Goal: Information Seeking & Learning: Learn about a topic

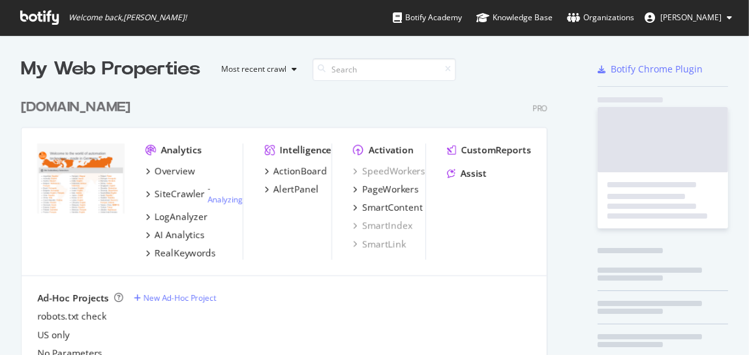
scroll to position [346, 731]
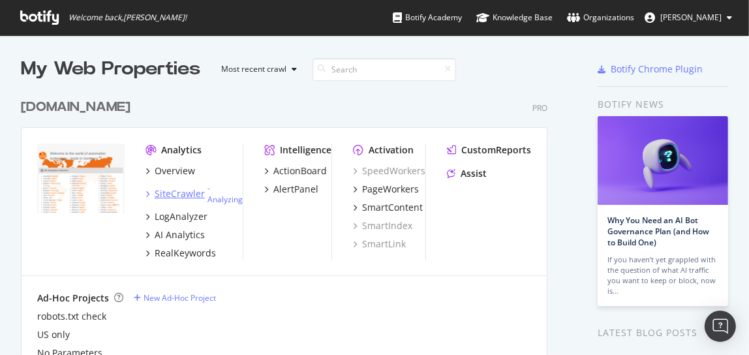
click at [163, 193] on div "SiteCrawler" at bounding box center [180, 193] width 50 height 13
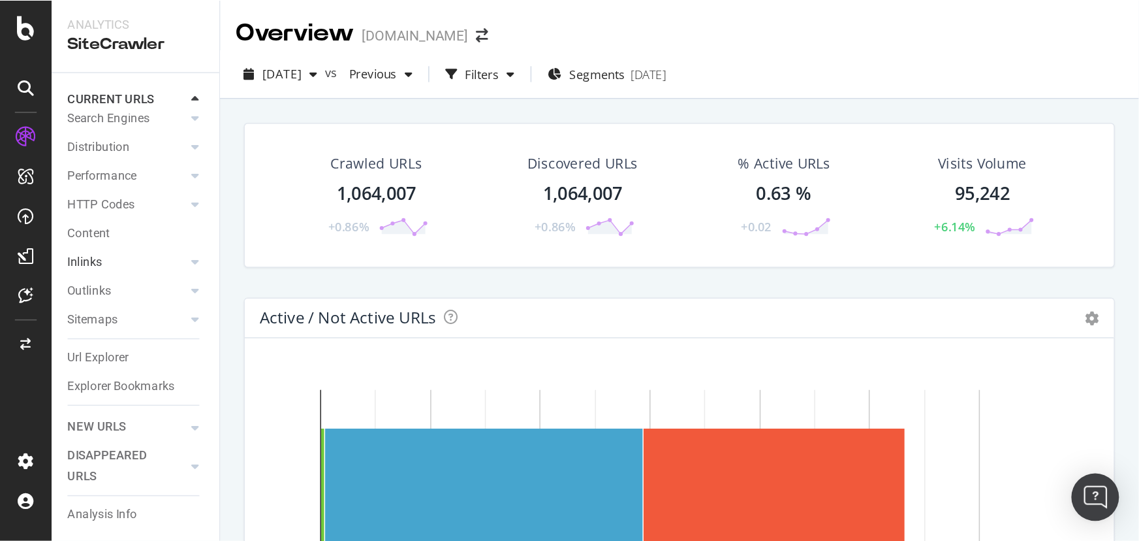
scroll to position [96, 0]
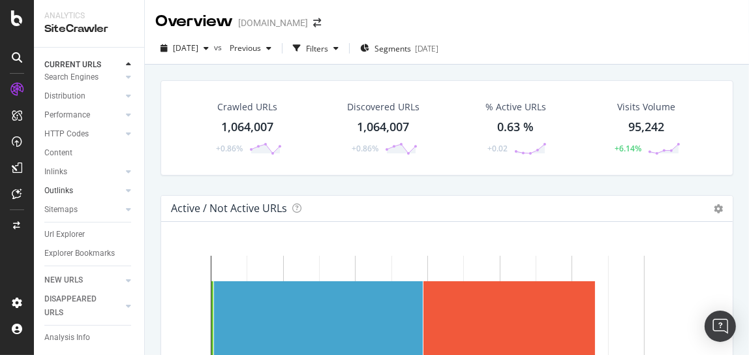
click at [79, 184] on link "Outlinks" at bounding box center [83, 191] width 78 height 14
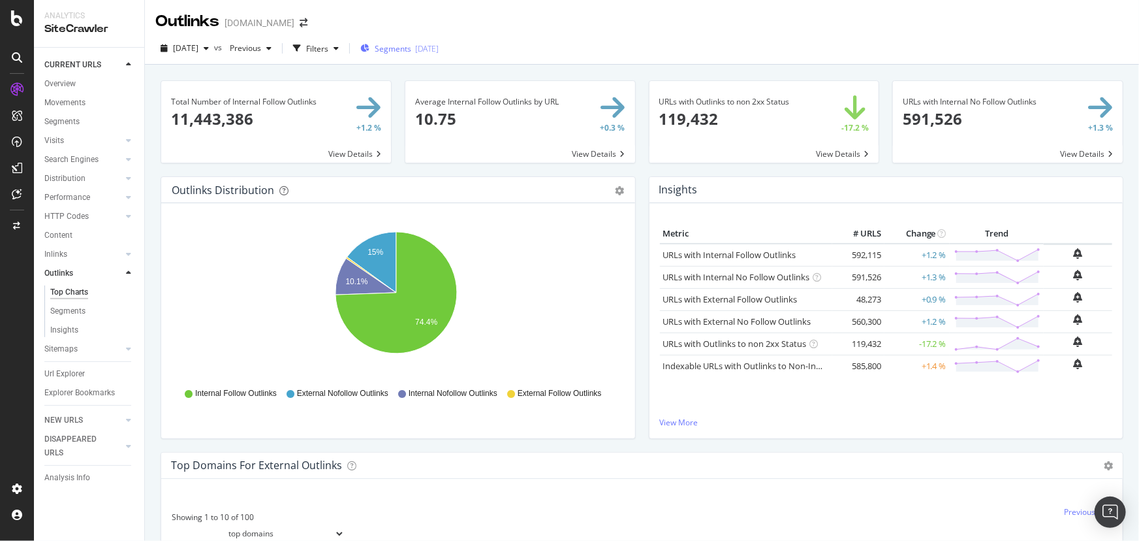
click at [407, 43] on span "Segments" at bounding box center [393, 48] width 37 height 11
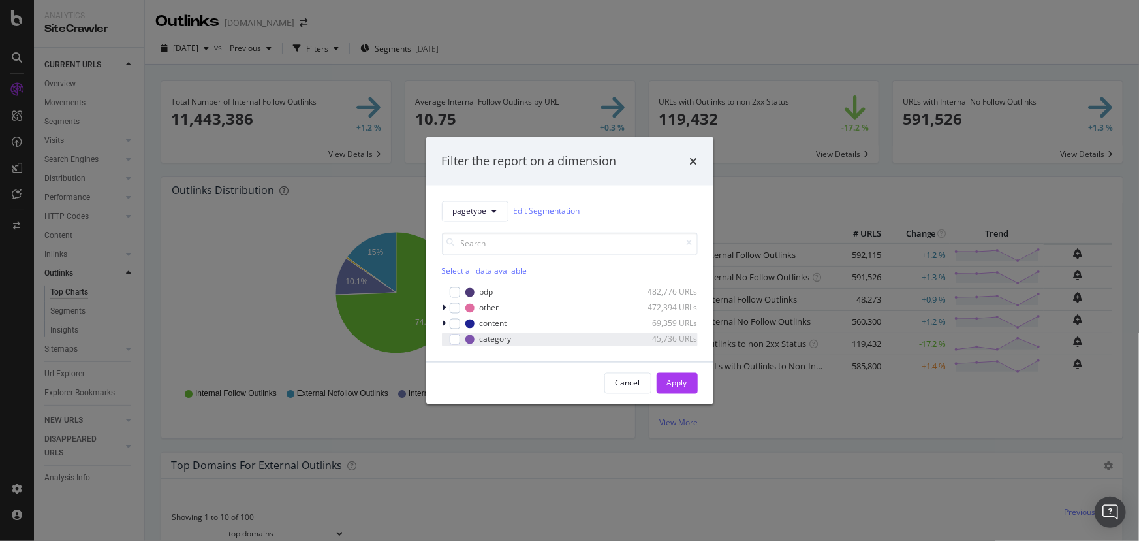
click at [473, 332] on div "category 45,736 URLs" at bounding box center [570, 338] width 256 height 13
click at [669, 354] on div "Apply" at bounding box center [677, 382] width 20 height 11
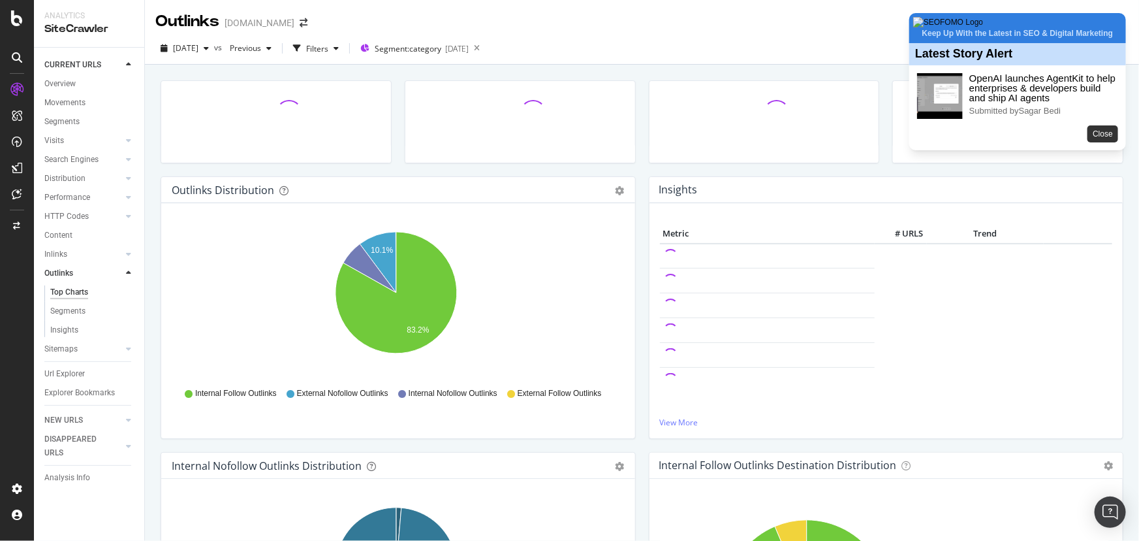
click at [749, 142] on button "Close" at bounding box center [1103, 133] width 31 height 17
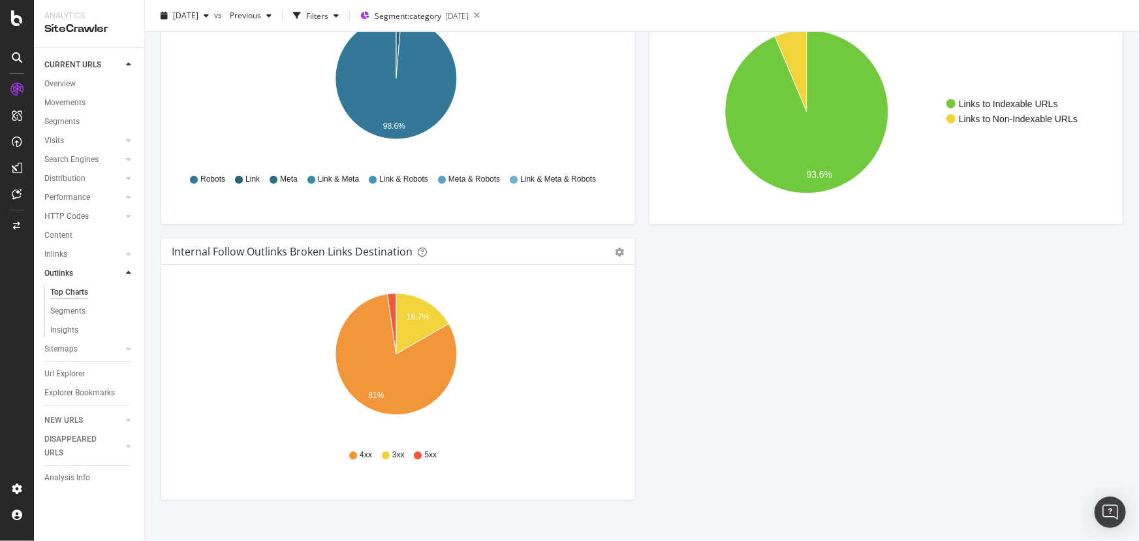
scroll to position [507, 0]
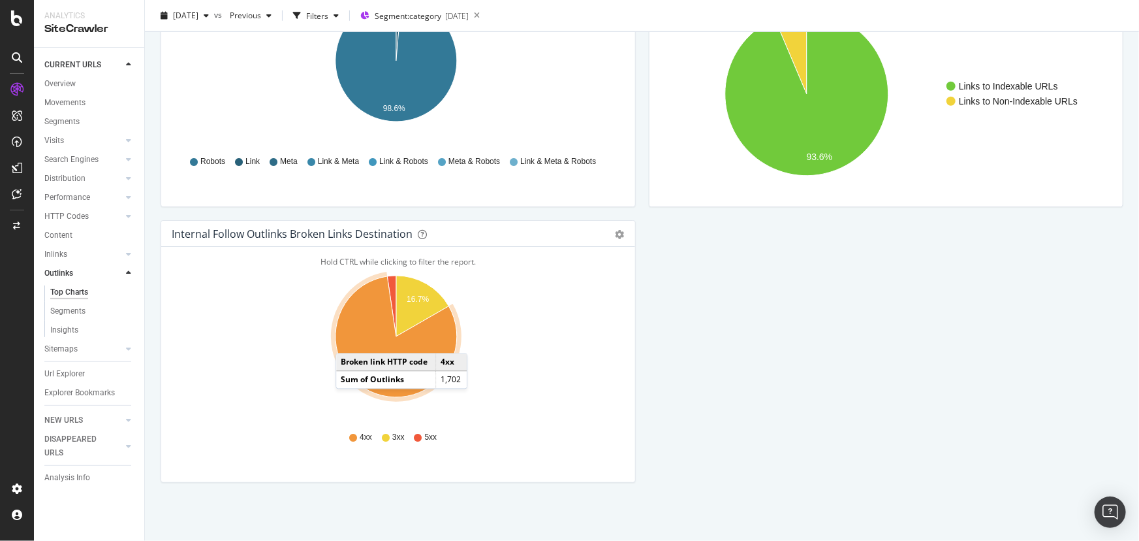
click at [349, 339] on icon "A chart." at bounding box center [396, 336] width 121 height 121
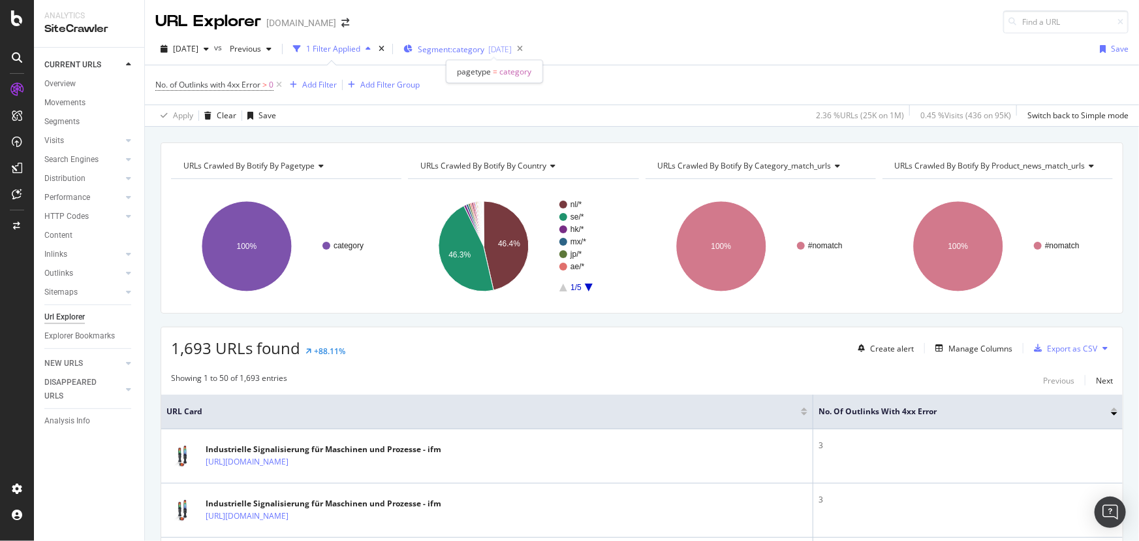
click at [462, 50] on span "Segment: category" at bounding box center [451, 49] width 67 height 11
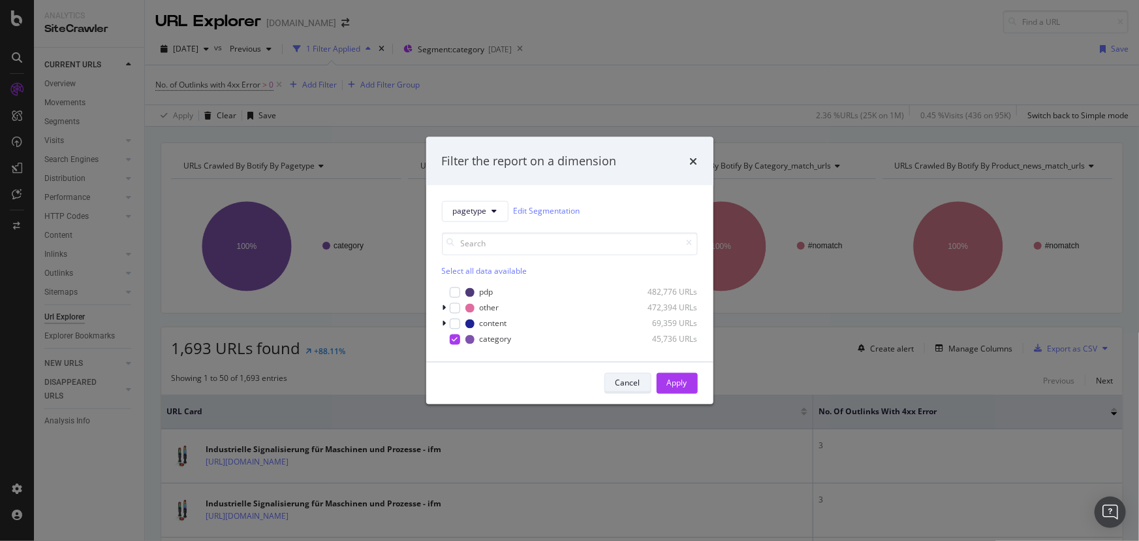
click at [638, 354] on div "Cancel" at bounding box center [628, 382] width 25 height 11
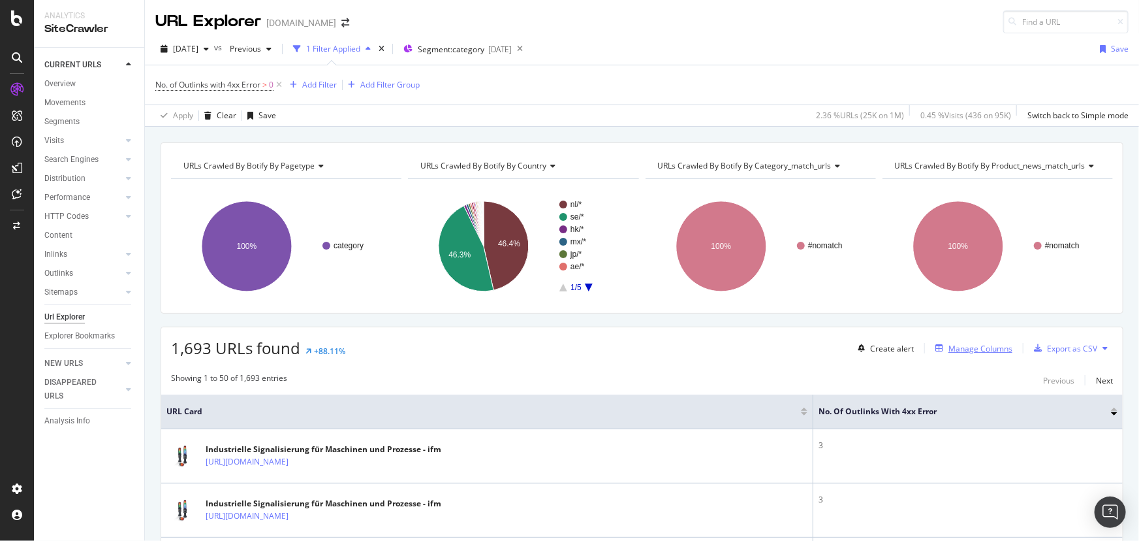
click at [749, 347] on div "Manage Columns" at bounding box center [981, 348] width 64 height 11
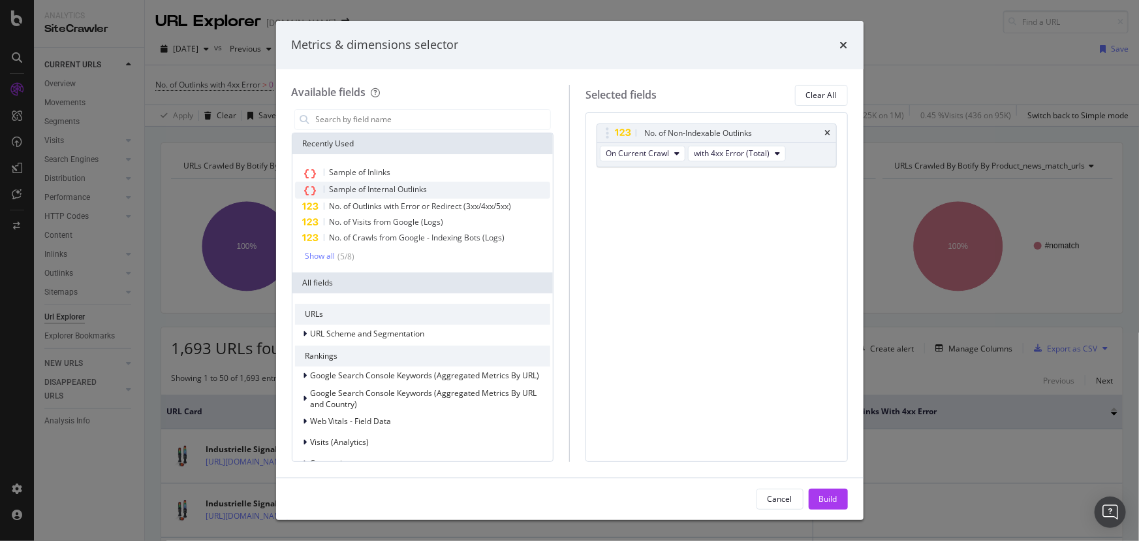
click at [462, 194] on div "Sample of Internal Outlinks" at bounding box center [423, 189] width 256 height 17
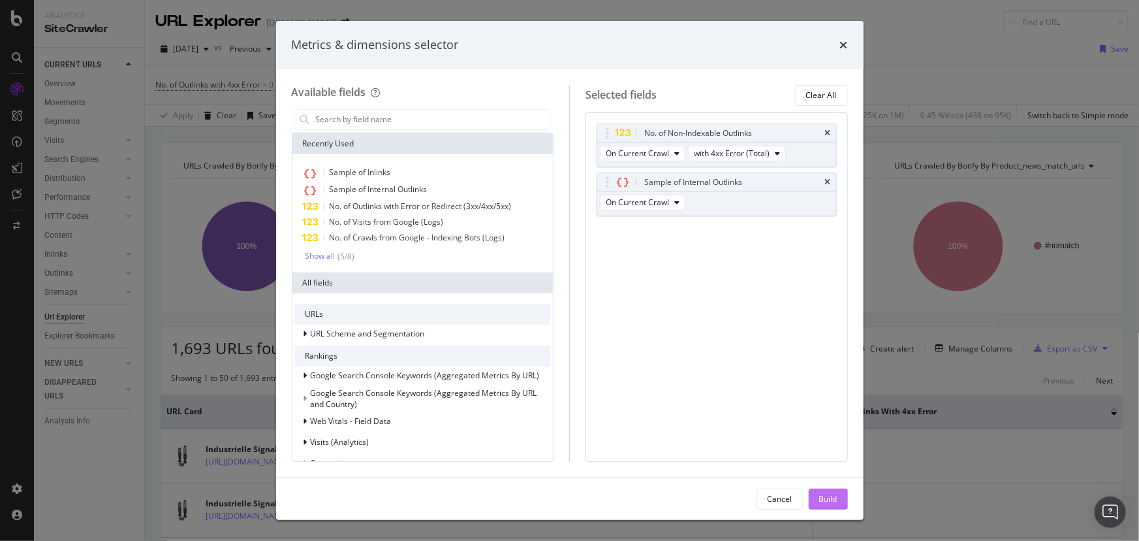
click at [749, 354] on div "Build" at bounding box center [828, 498] width 18 height 11
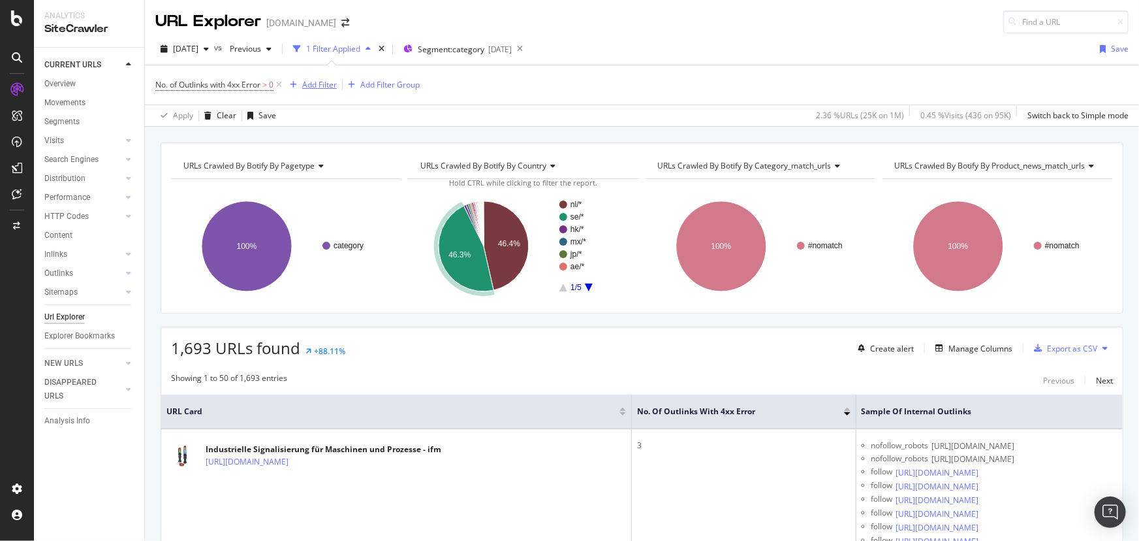
click at [324, 81] on div "Add Filter" at bounding box center [319, 84] width 35 height 11
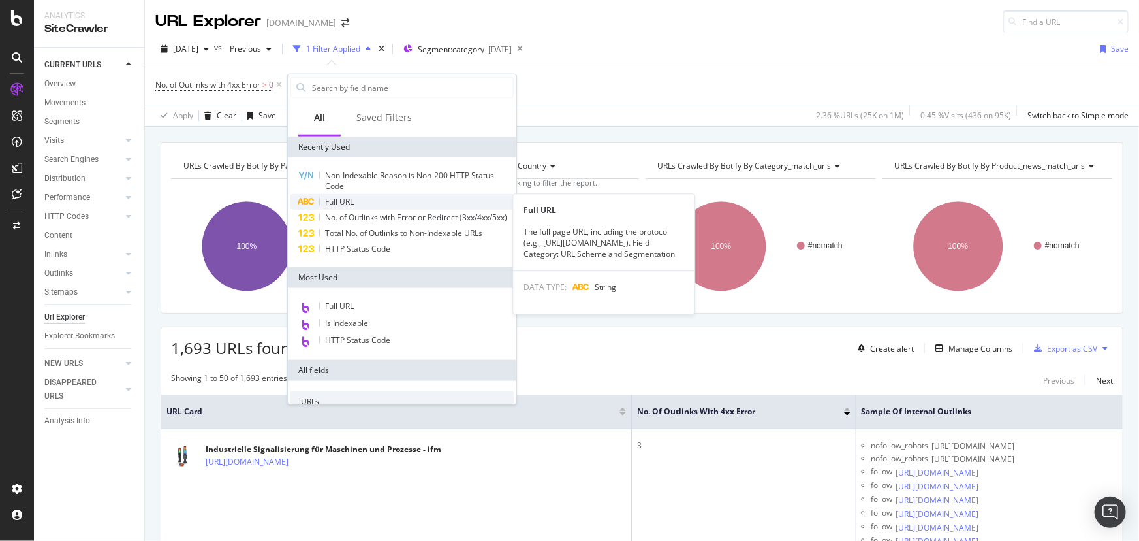
click at [346, 197] on span "Full URL" at bounding box center [339, 201] width 29 height 11
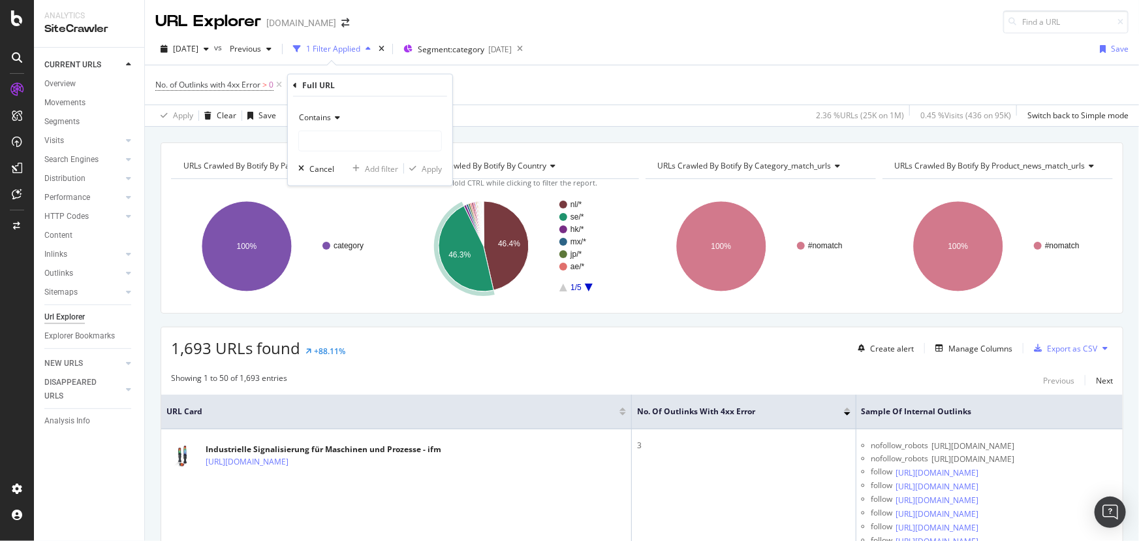
click at [332, 127] on div "Contains" at bounding box center [370, 117] width 144 height 21
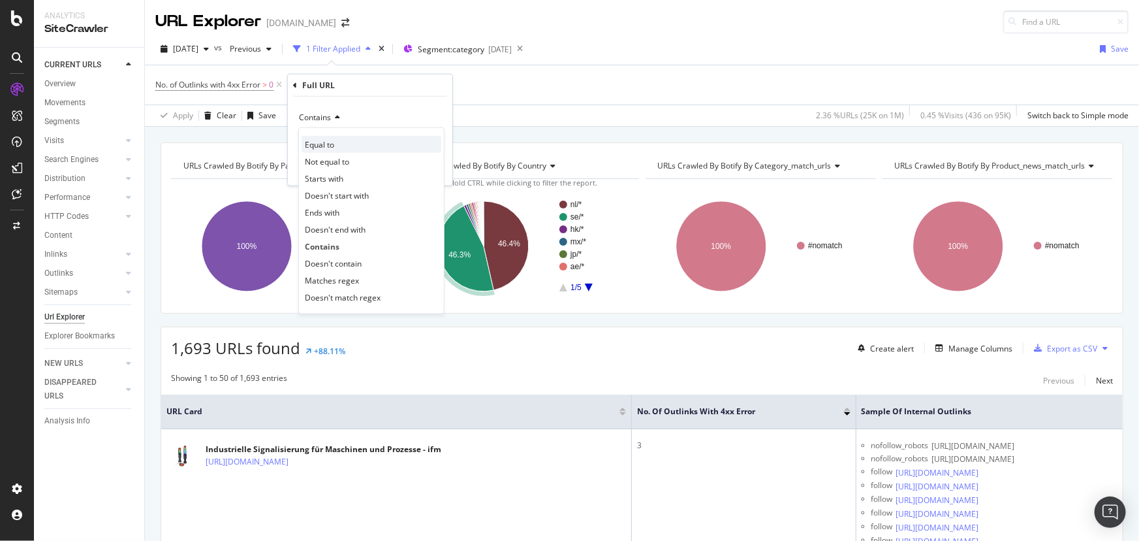
click at [337, 139] on div "Equal to" at bounding box center [372, 144] width 140 height 17
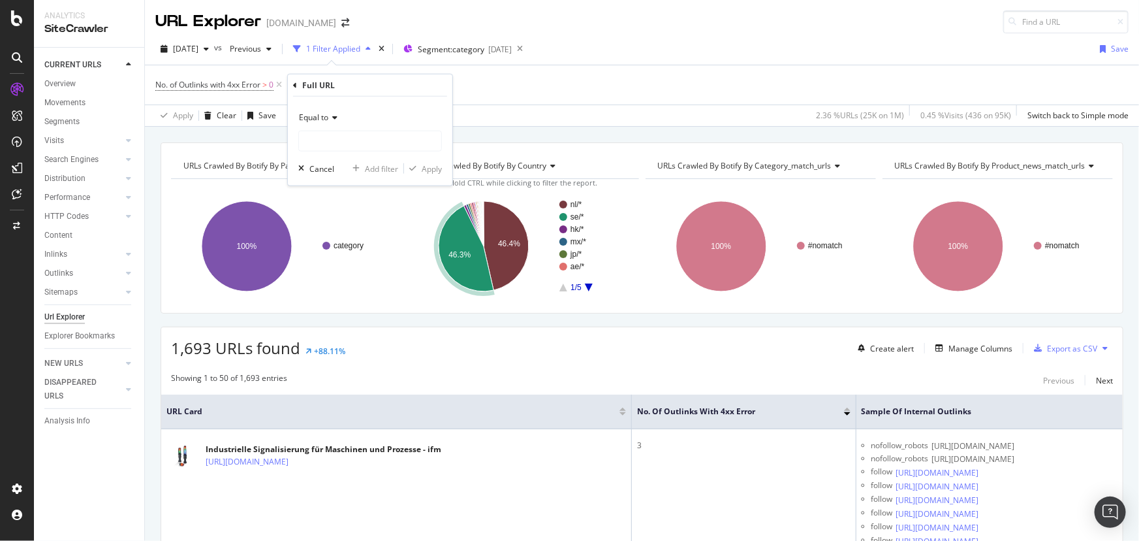
click at [340, 123] on div "Equal to" at bounding box center [370, 117] width 144 height 21
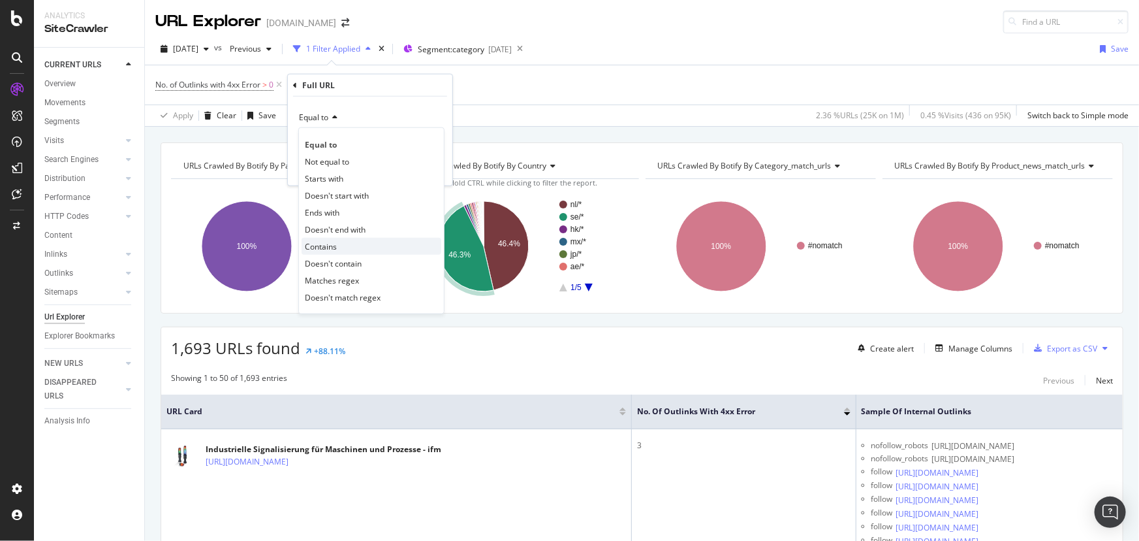
click at [365, 244] on div "Contains" at bounding box center [372, 246] width 140 height 17
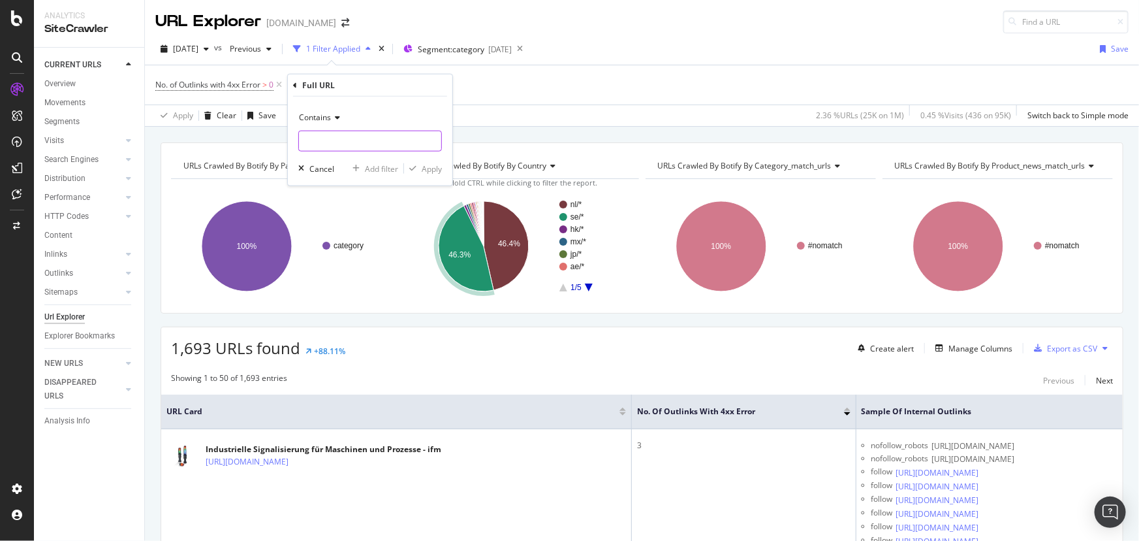
click at [322, 137] on input "text" at bounding box center [370, 141] width 142 height 21
type input "/us/en"
click at [428, 167] on div "Apply" at bounding box center [432, 168] width 20 height 11
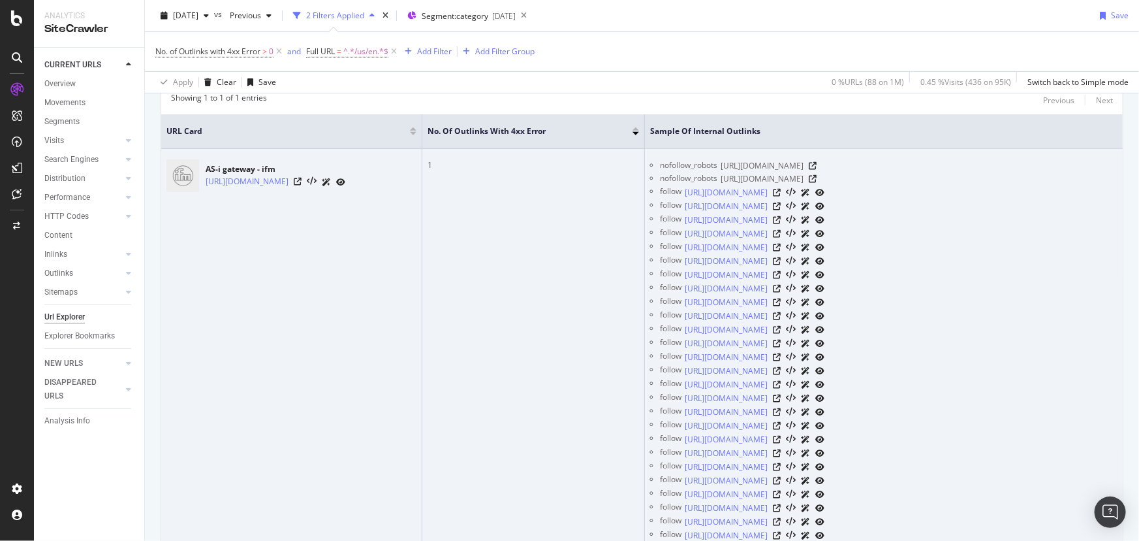
scroll to position [189, 0]
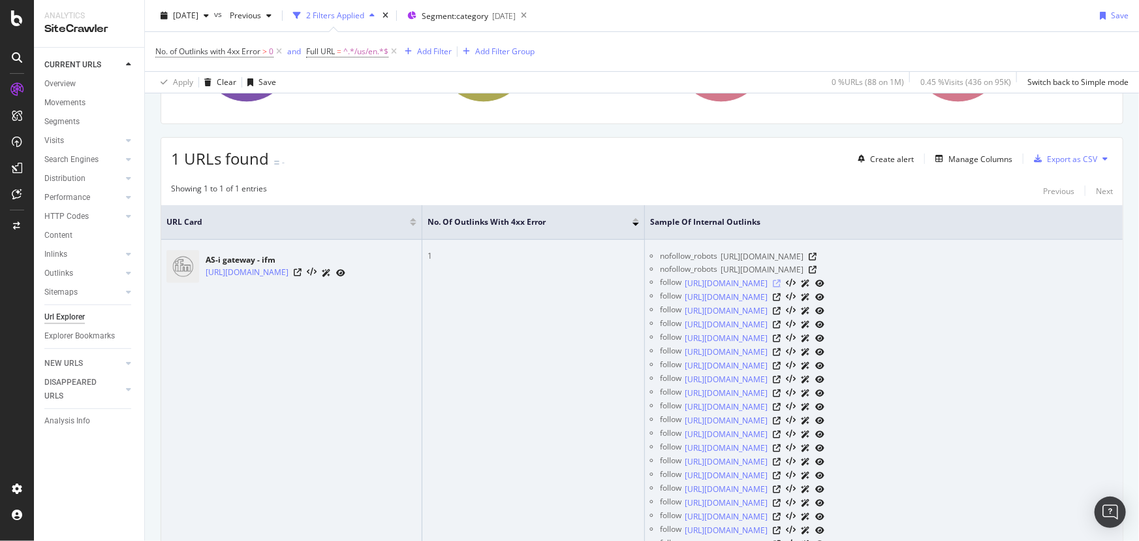
click at [749, 281] on icon at bounding box center [777, 283] width 8 height 8
click at [749, 354] on icon at bounding box center [777, 393] width 8 height 8
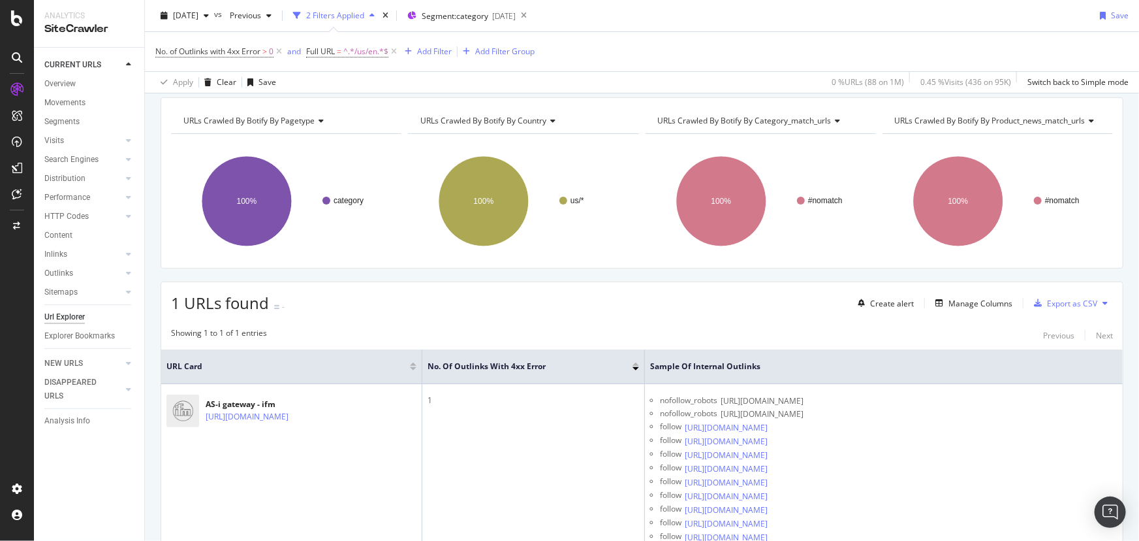
scroll to position [11, 0]
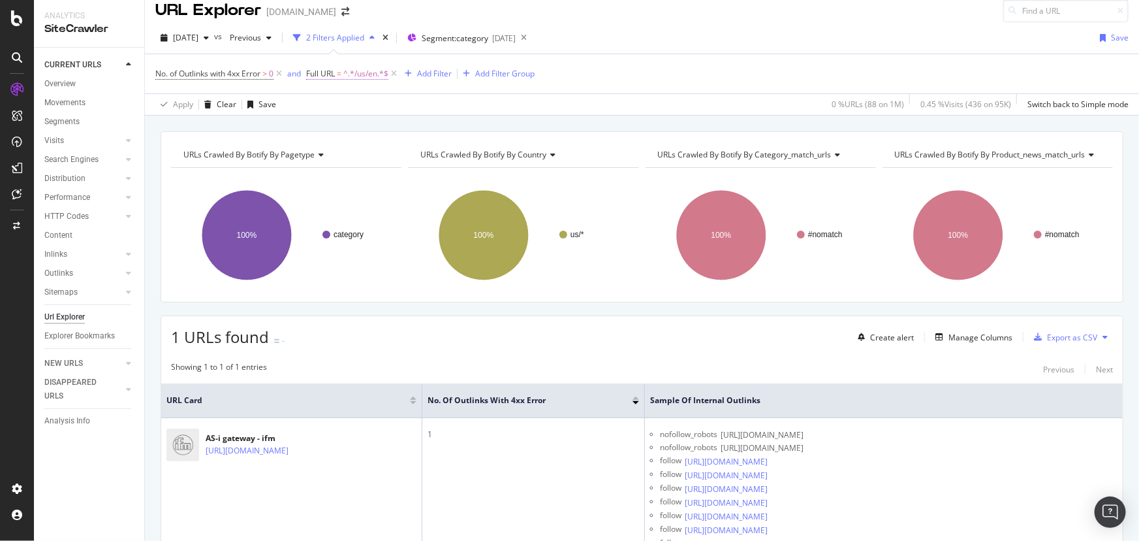
click at [368, 72] on span "^.*/us/en.*$" at bounding box center [365, 74] width 45 height 18
click at [348, 154] on div "Cancel" at bounding box center [343, 154] width 25 height 11
click at [366, 76] on span "^.*/us/en.*$" at bounding box center [365, 74] width 45 height 18
click at [317, 68] on icon at bounding box center [317, 71] width 4 height 8
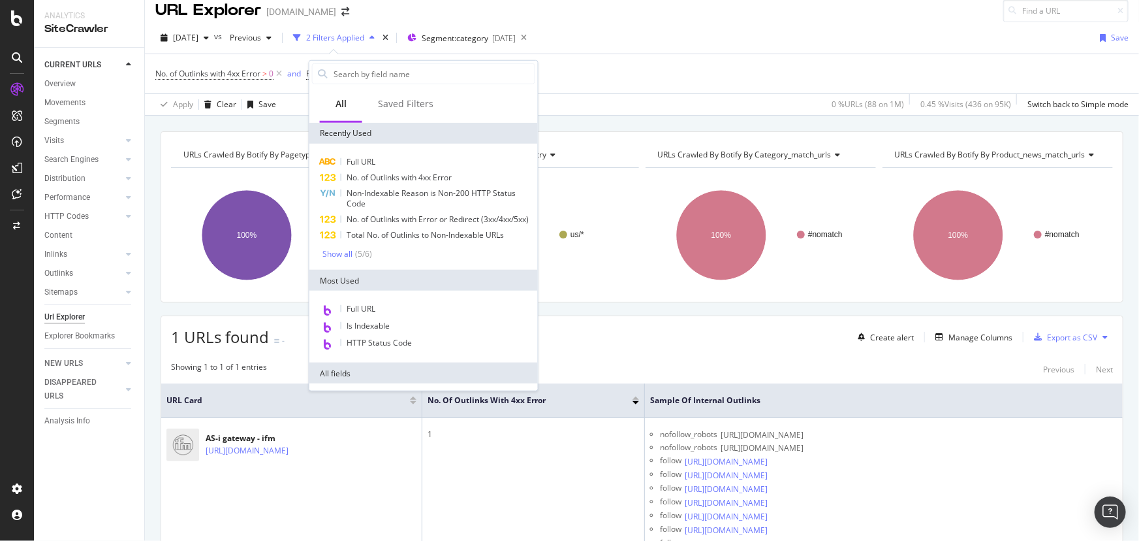
click at [669, 91] on div "No. of Outlinks with 4xx Error > 0 and Full URL = ^.*/us/en.*$ Add Filter Add F…" at bounding box center [641, 73] width 973 height 39
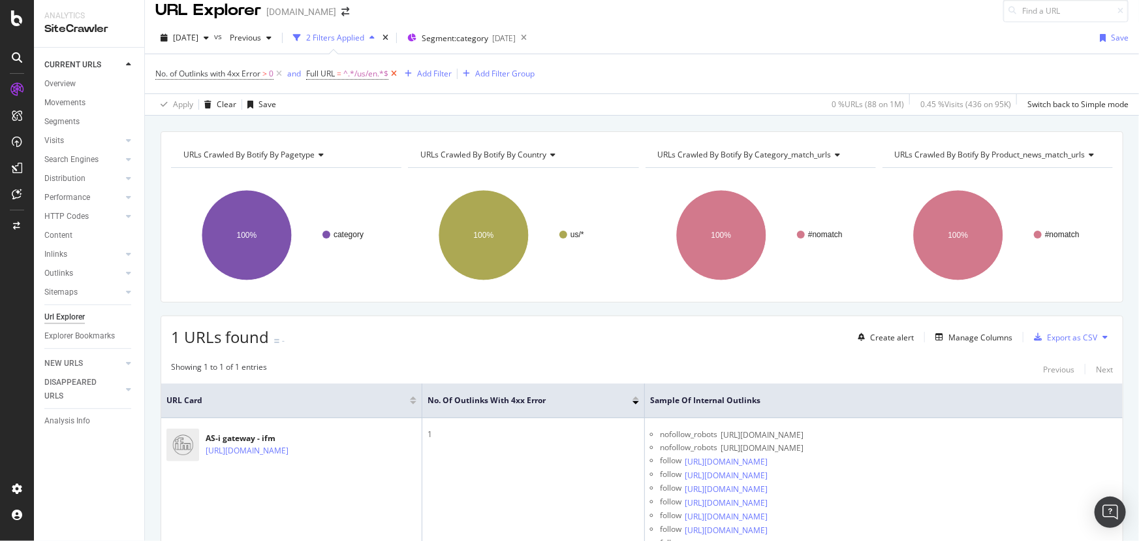
click at [396, 73] on icon at bounding box center [393, 73] width 11 height 13
click at [516, 38] on div "[DATE]" at bounding box center [504, 38] width 24 height 11
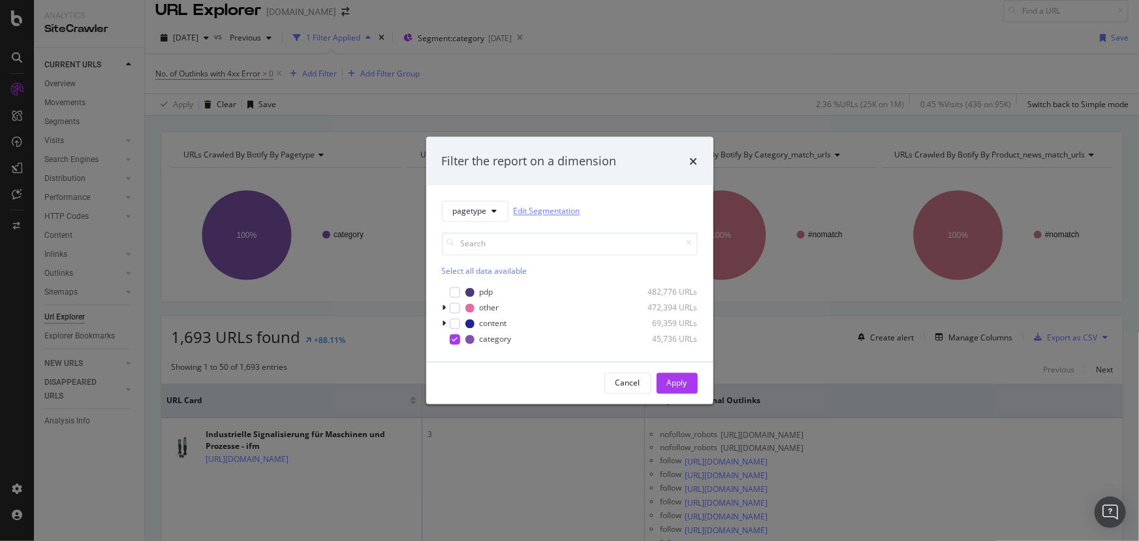
click at [532, 210] on link "Edit Segmentation" at bounding box center [547, 211] width 67 height 14
click at [464, 211] on span "pagetype" at bounding box center [470, 211] width 34 height 11
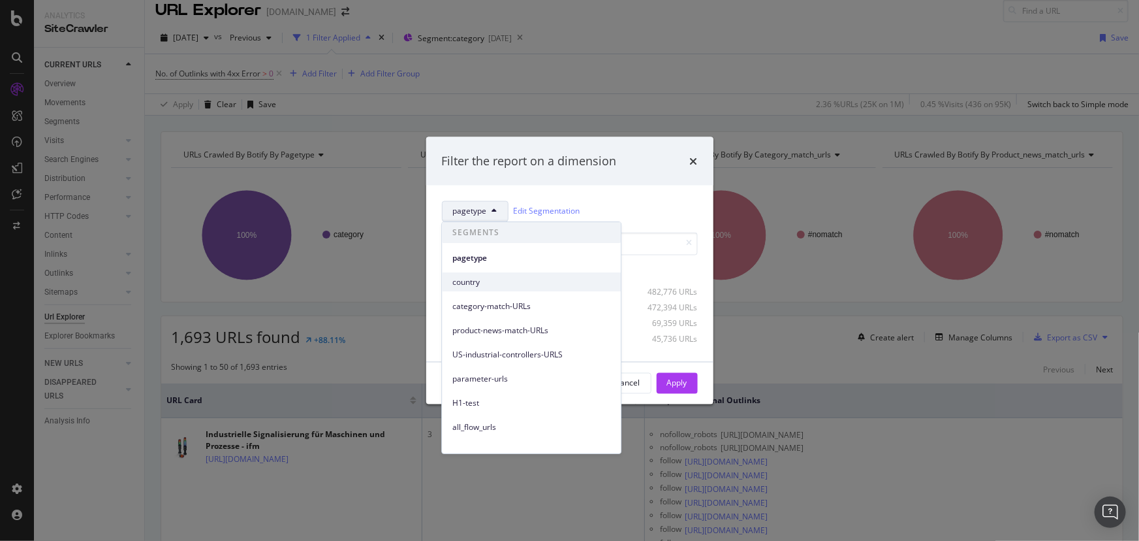
click at [496, 283] on span "country" at bounding box center [531, 282] width 158 height 12
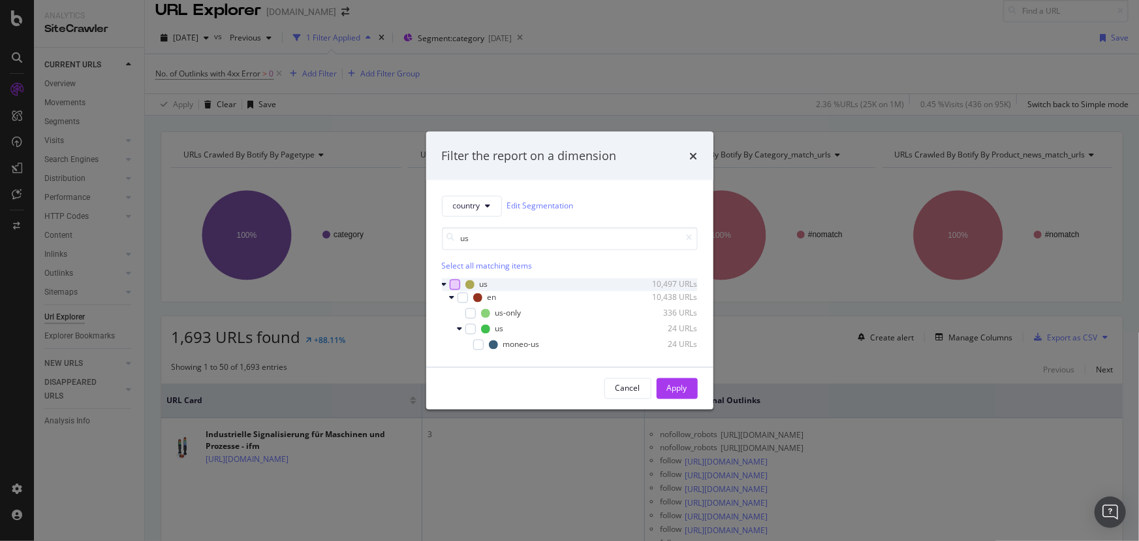
type input "us"
click at [450, 282] on div "modal" at bounding box center [455, 284] width 10 height 10
click at [678, 354] on div "Apply" at bounding box center [677, 388] width 20 height 11
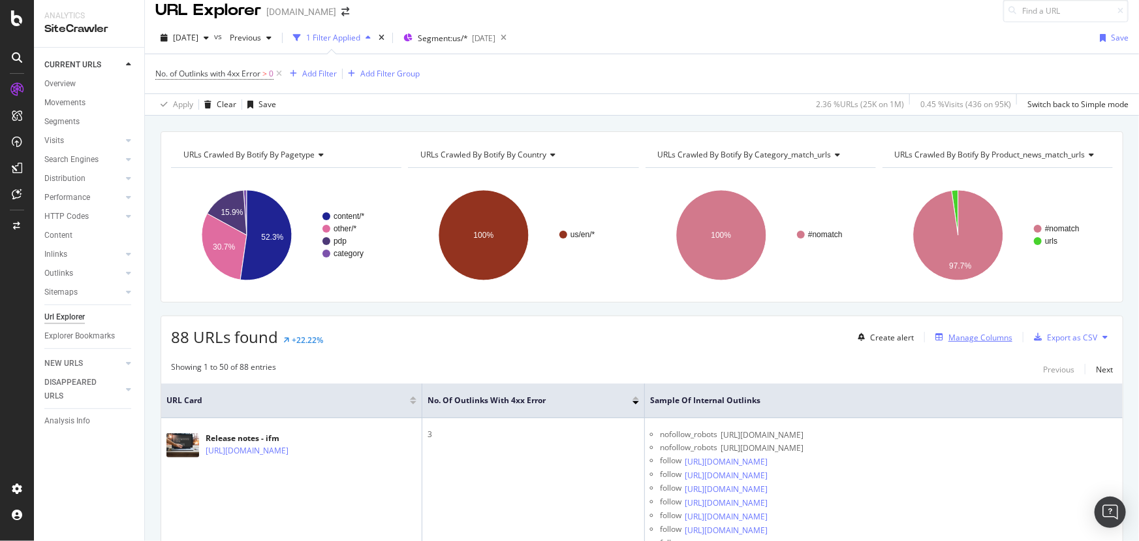
click at [749, 335] on div "Manage Columns" at bounding box center [981, 337] width 64 height 11
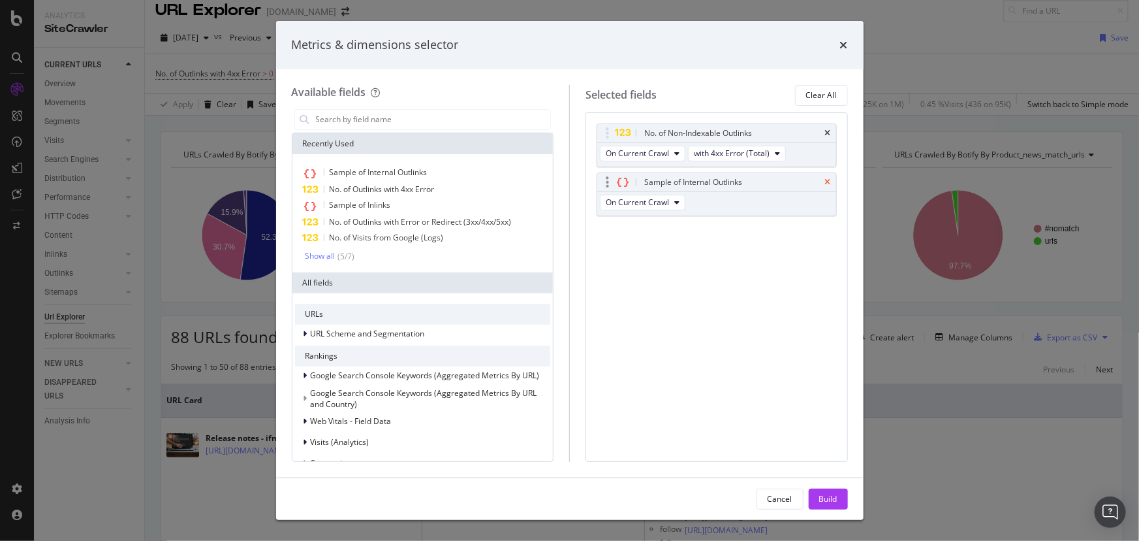
click at [749, 178] on icon "times" at bounding box center [828, 182] width 6 height 8
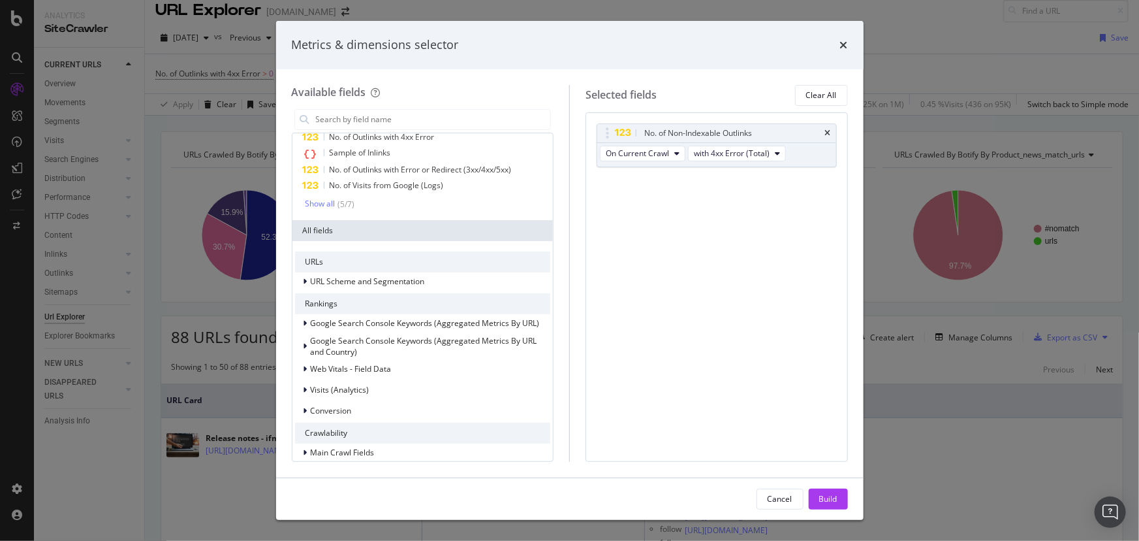
scroll to position [59, 0]
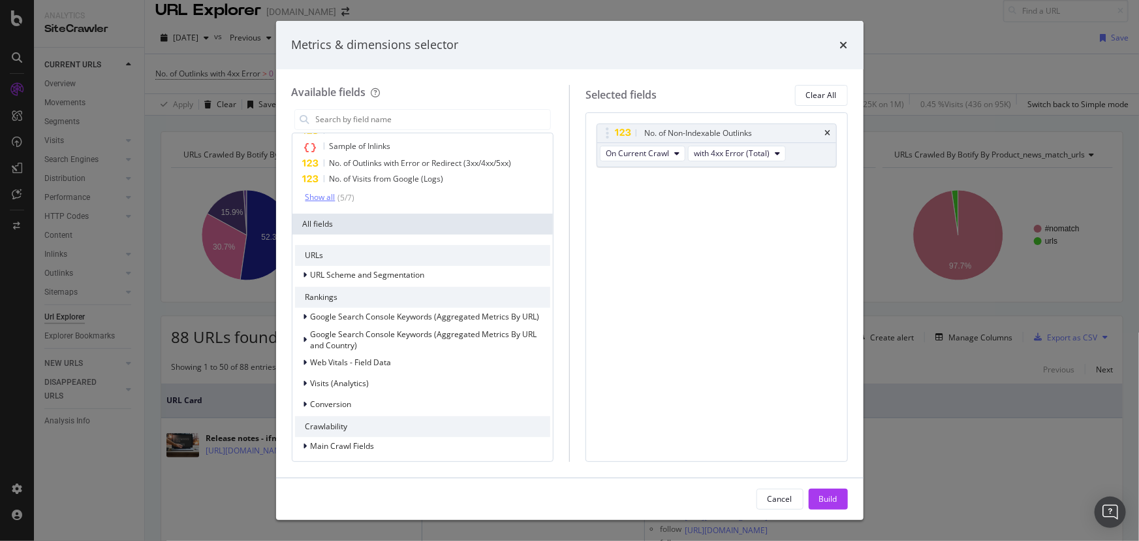
click at [332, 195] on div "Show all" at bounding box center [321, 197] width 30 height 9
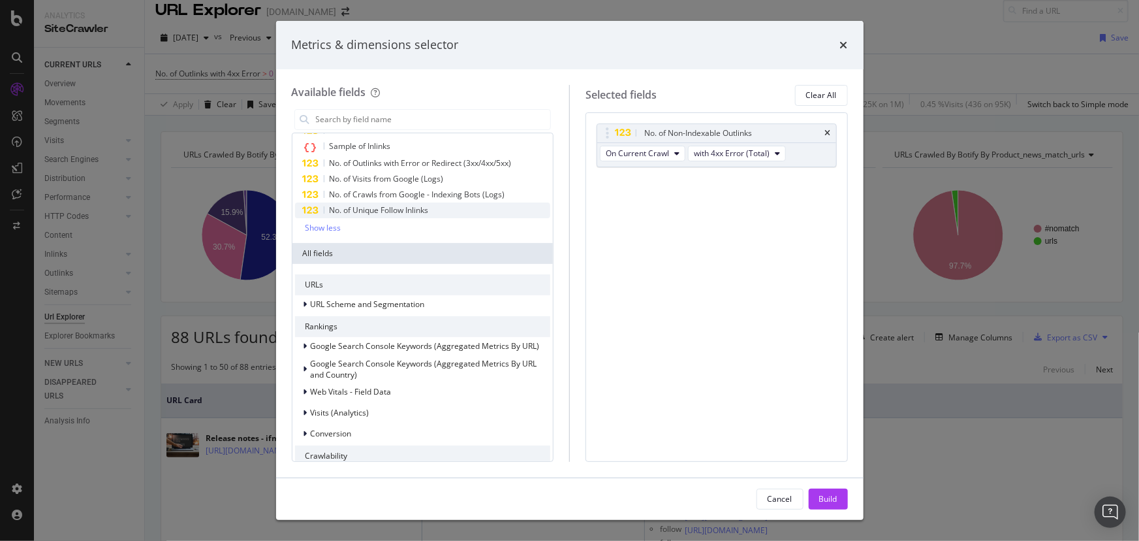
scroll to position [0, 0]
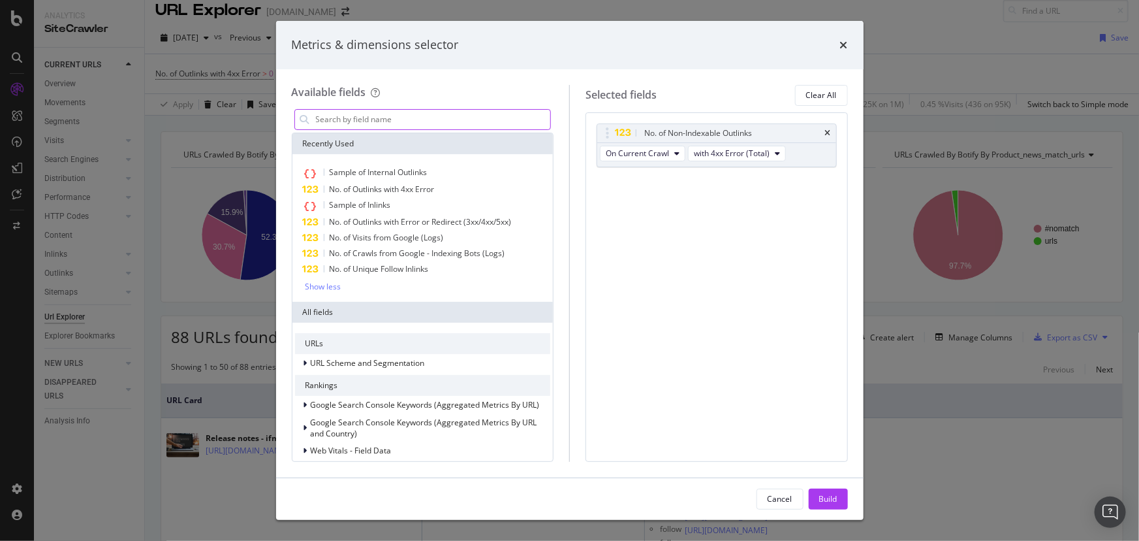
click at [390, 118] on input "modal" at bounding box center [433, 120] width 236 height 20
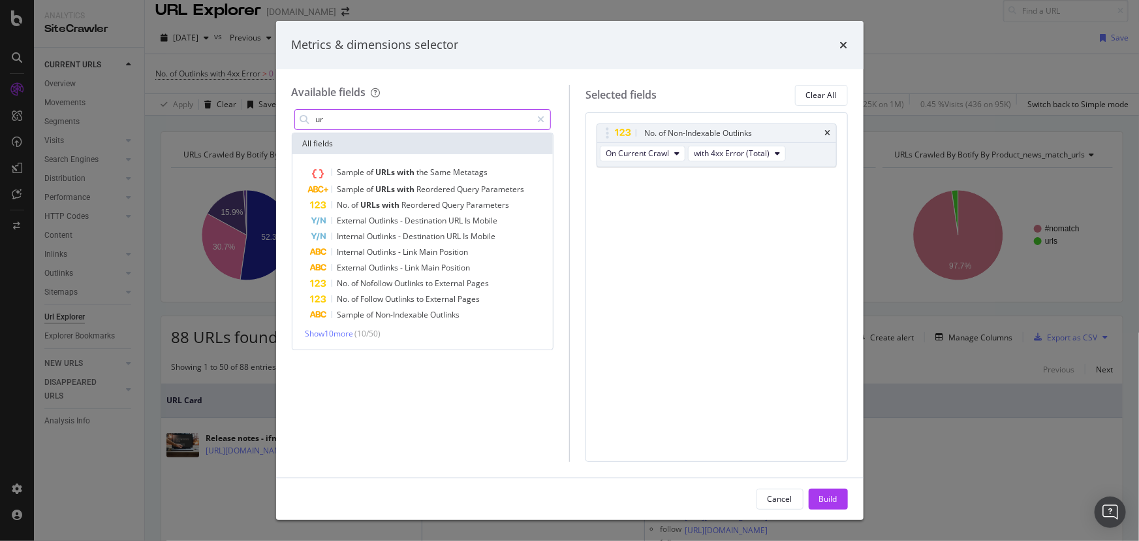
type input "u"
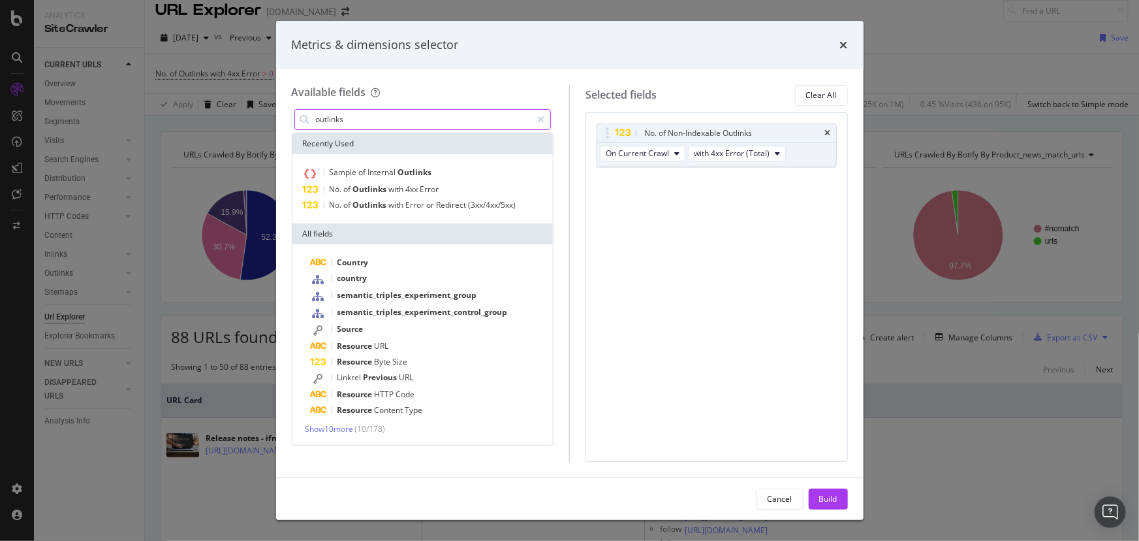
type input "outlinks"
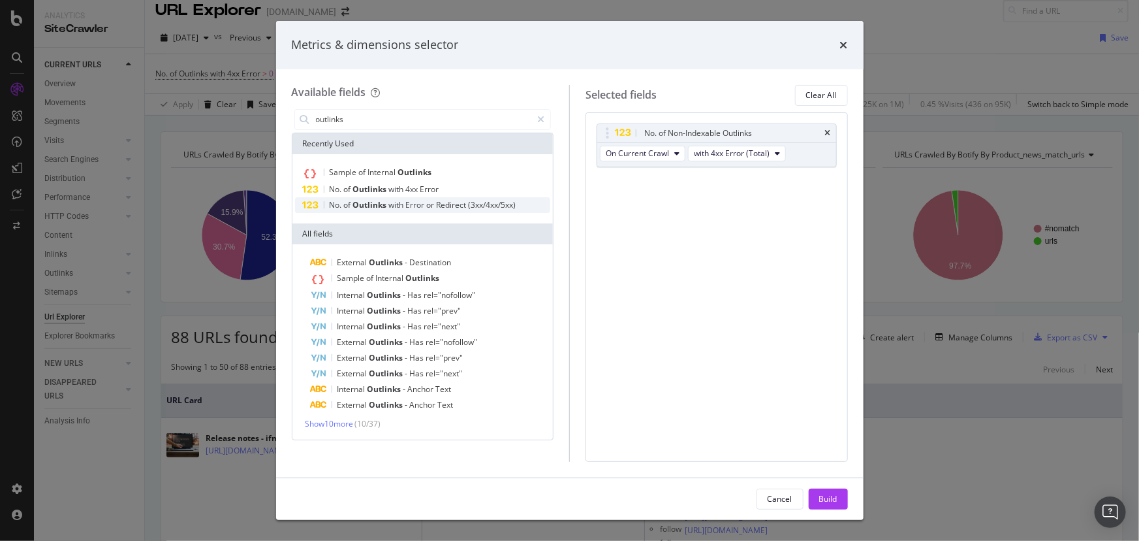
click at [426, 202] on span "Error" at bounding box center [416, 204] width 21 height 11
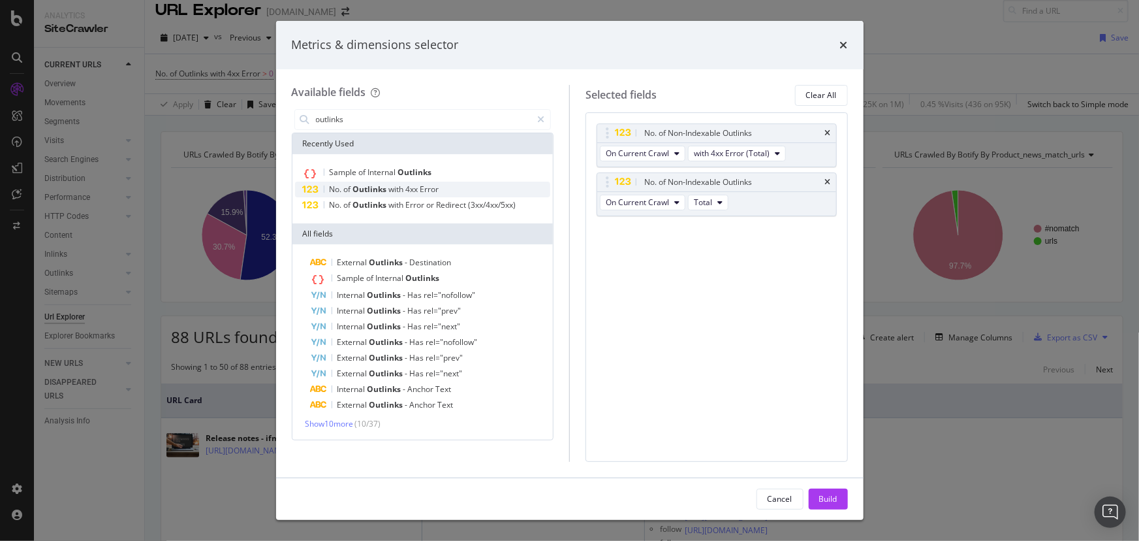
click at [405, 188] on span "with" at bounding box center [397, 188] width 17 height 11
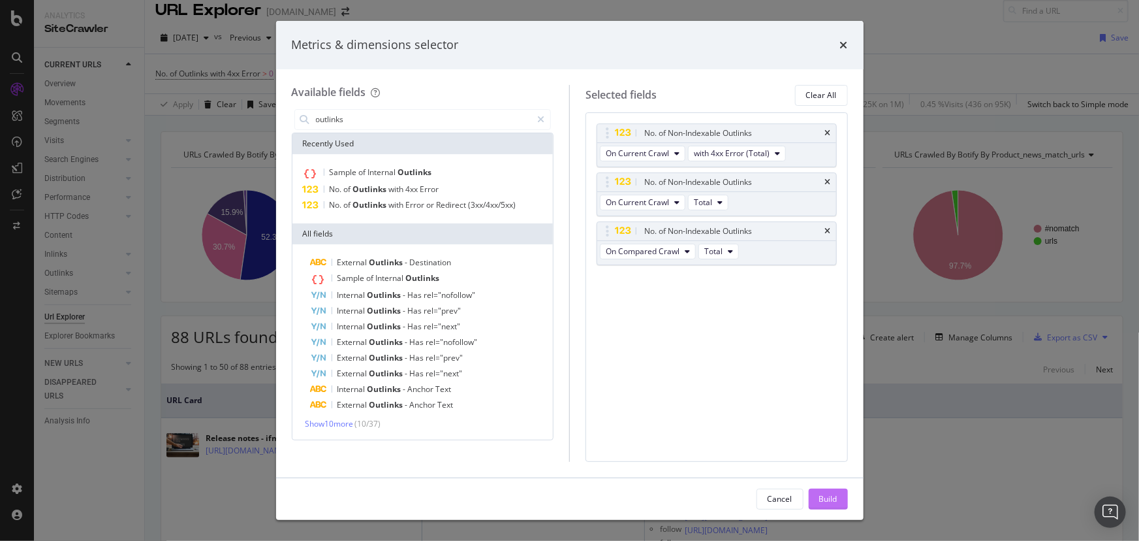
click at [749, 354] on div "Build" at bounding box center [828, 498] width 18 height 11
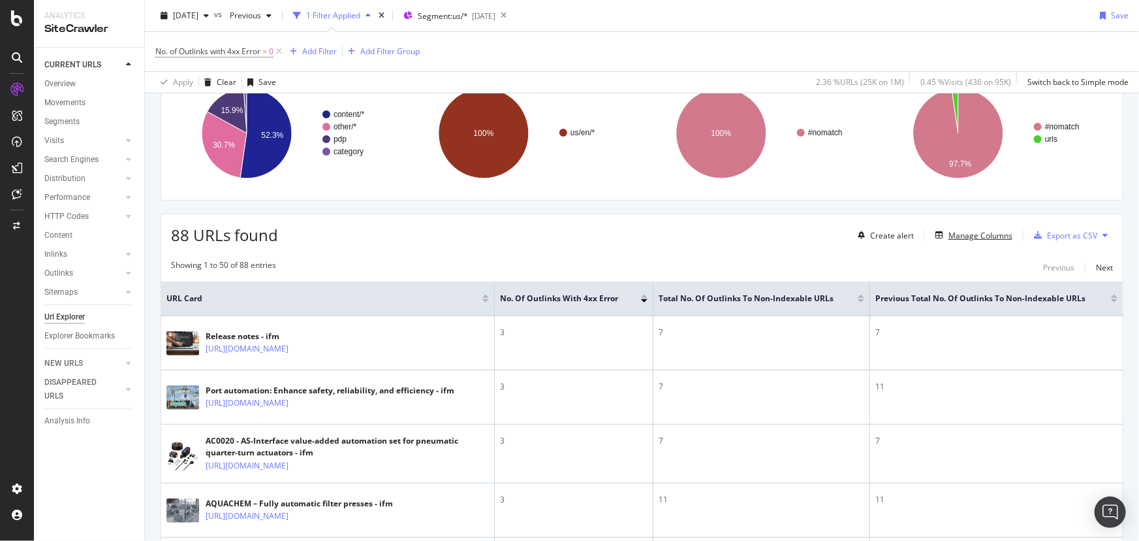
scroll to position [178, 0]
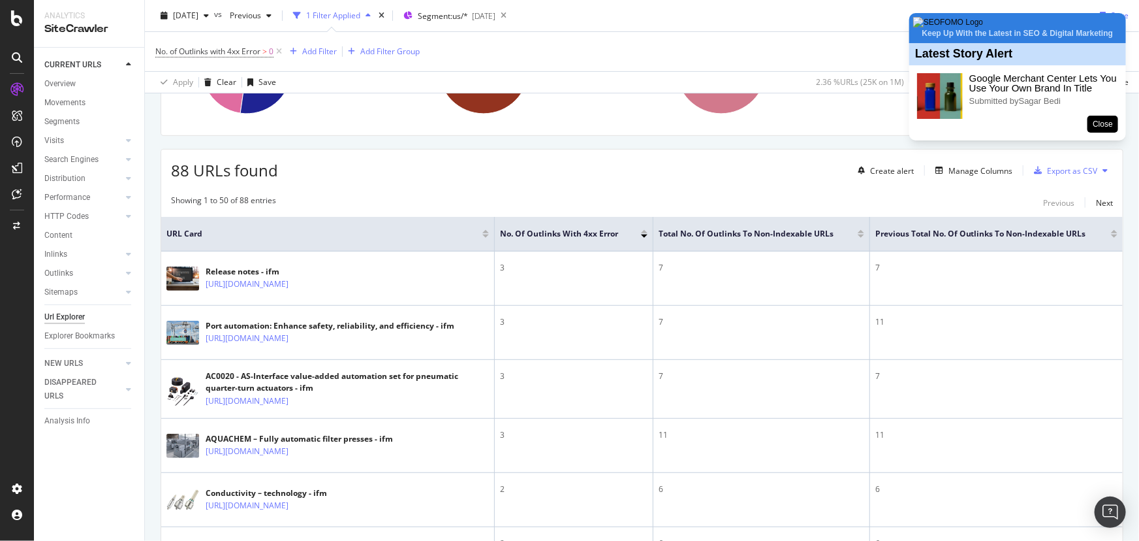
click at [483, 236] on div at bounding box center [485, 235] width 7 height 3
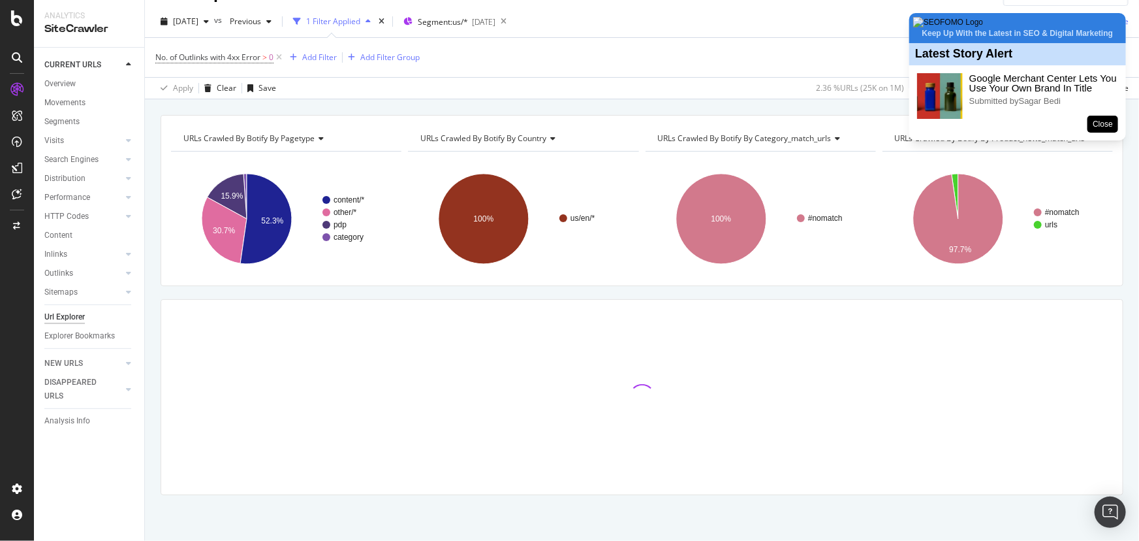
scroll to position [27, 0]
drag, startPoint x: 1094, startPoint y: 142, endPoint x: 1086, endPoint y: 146, distance: 8.5
click at [749, 133] on button "Close" at bounding box center [1103, 124] width 31 height 17
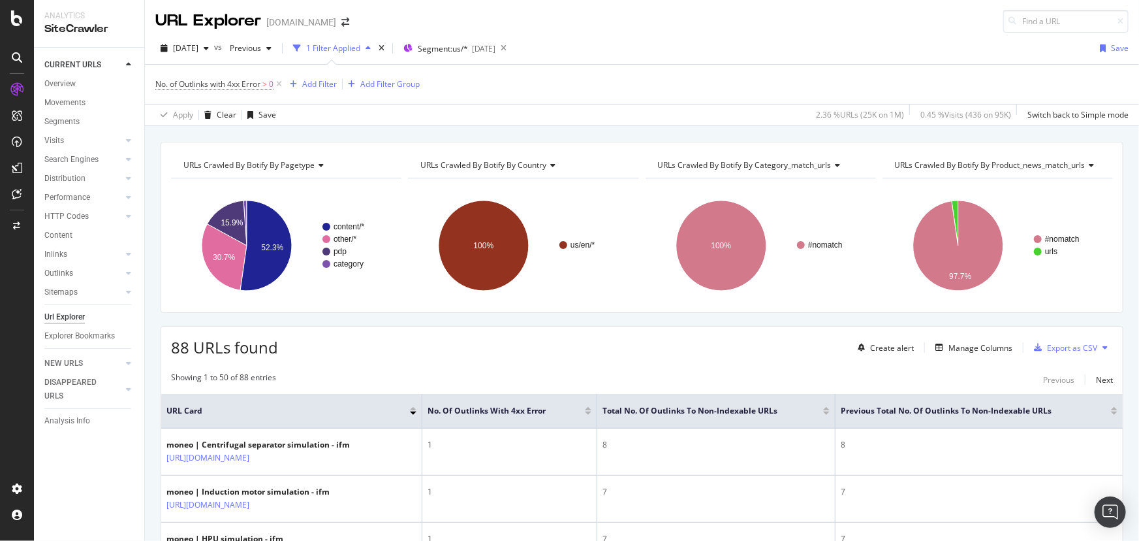
scroll to position [0, 0]
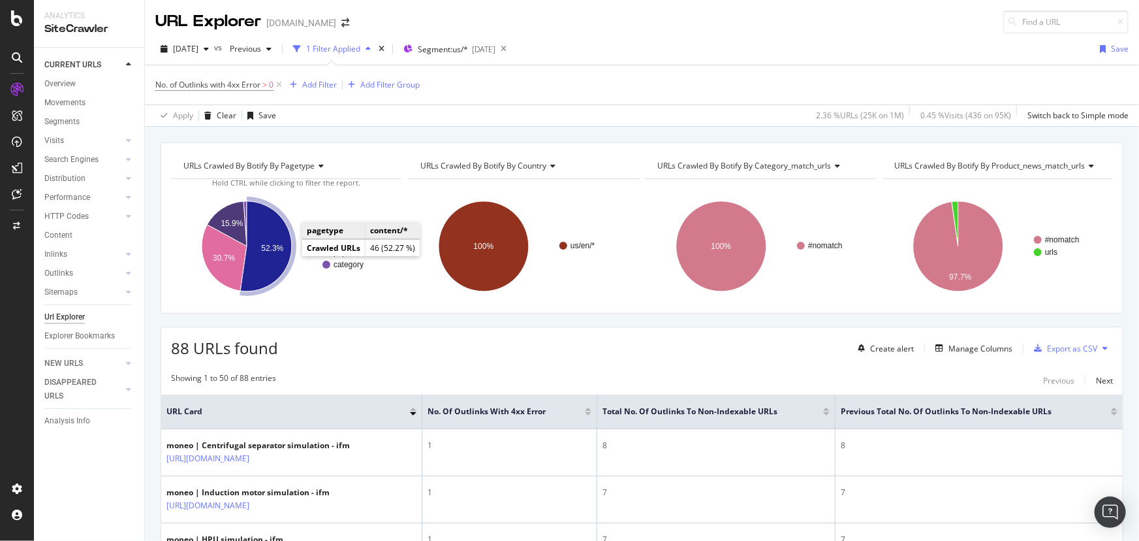
click at [276, 257] on icon "A chart." at bounding box center [266, 246] width 52 height 90
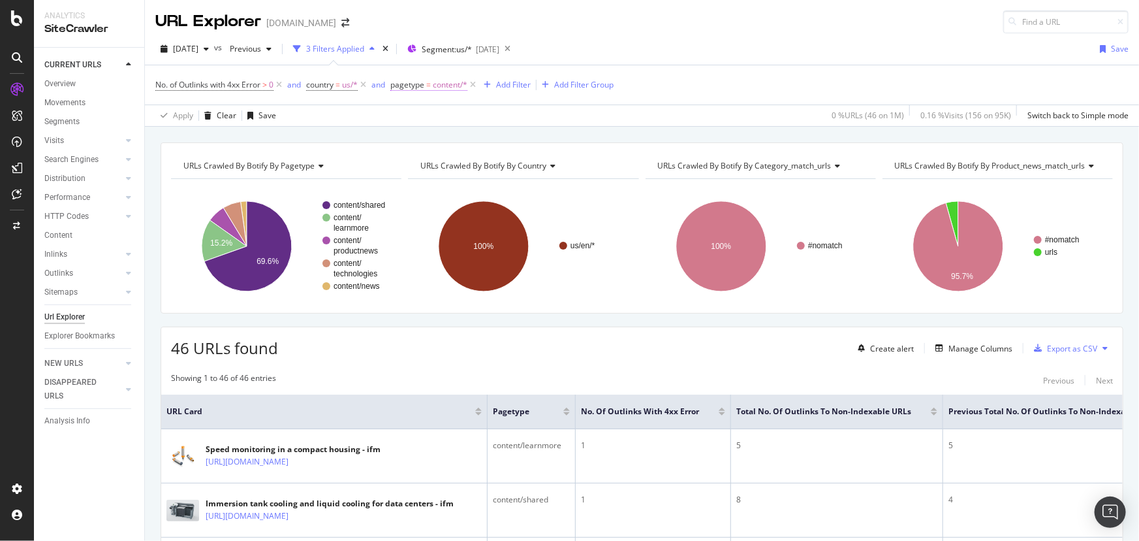
click at [458, 85] on span "content/*" at bounding box center [450, 85] width 35 height 18
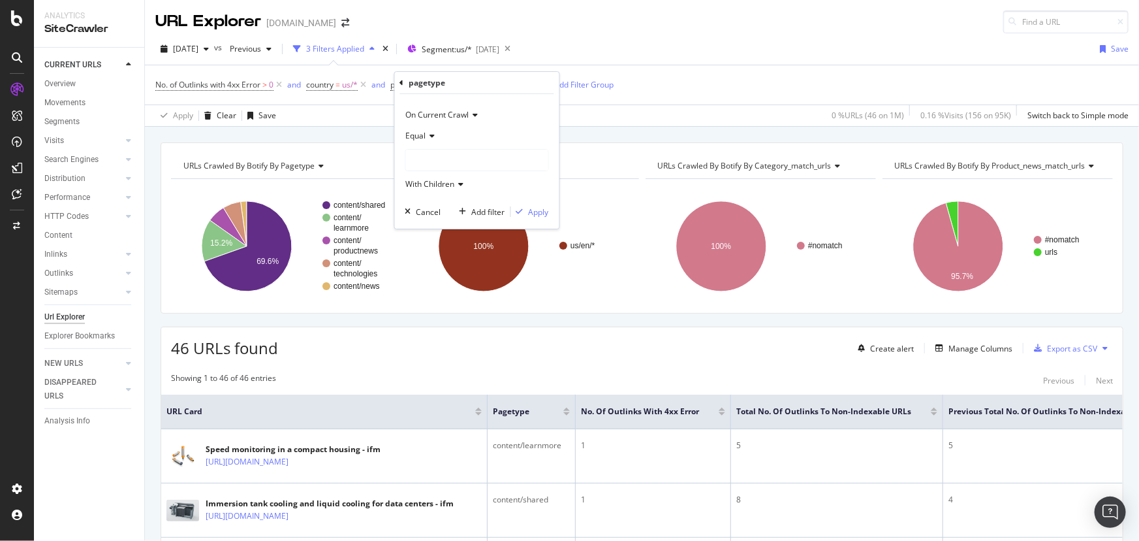
click at [439, 161] on div at bounding box center [477, 160] width 142 height 21
click at [444, 228] on span "category" at bounding box center [435, 231] width 32 height 11
click at [550, 215] on div "On Current Crawl Equal category With Children Cancel Add filter Apply" at bounding box center [477, 161] width 165 height 134
click at [535, 203] on div "On Current Crawl Equal category With Children Cancel Add filter Apply" at bounding box center [477, 161] width 165 height 134
click at [537, 212] on div "Apply" at bounding box center [539, 211] width 20 height 11
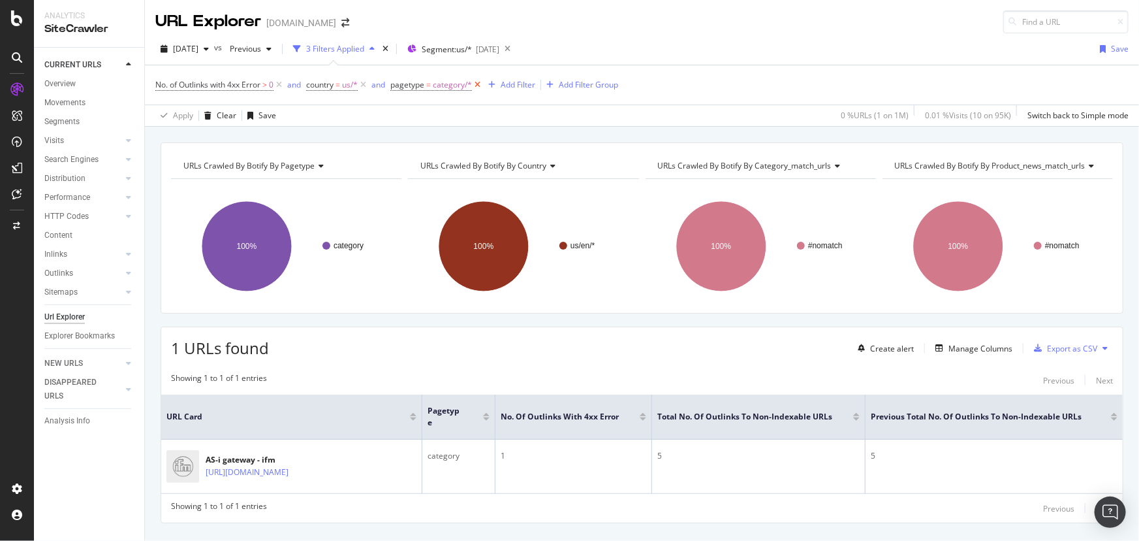
click at [479, 84] on icon at bounding box center [477, 84] width 11 height 13
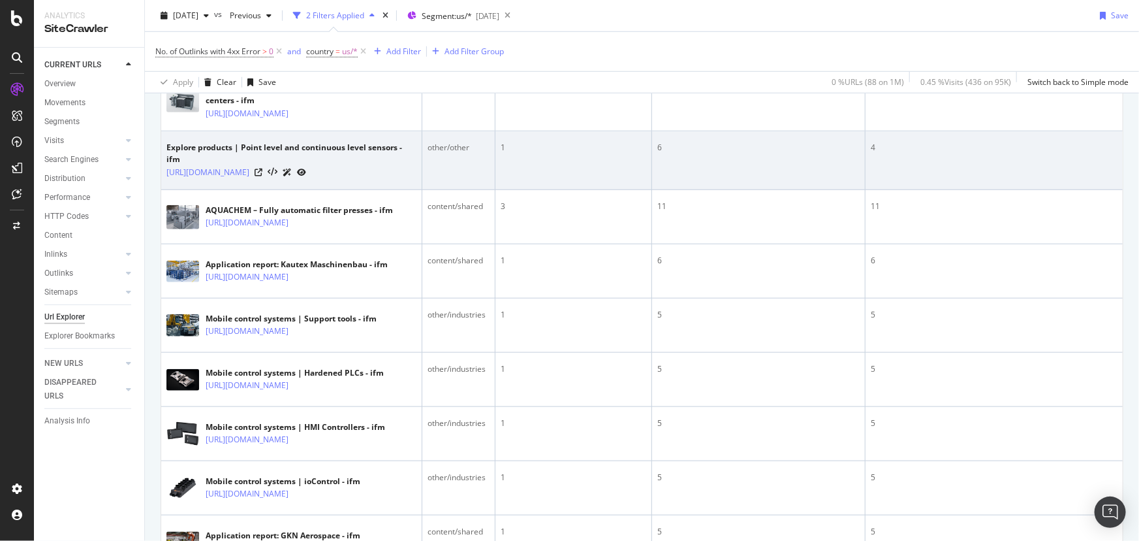
scroll to position [237, 0]
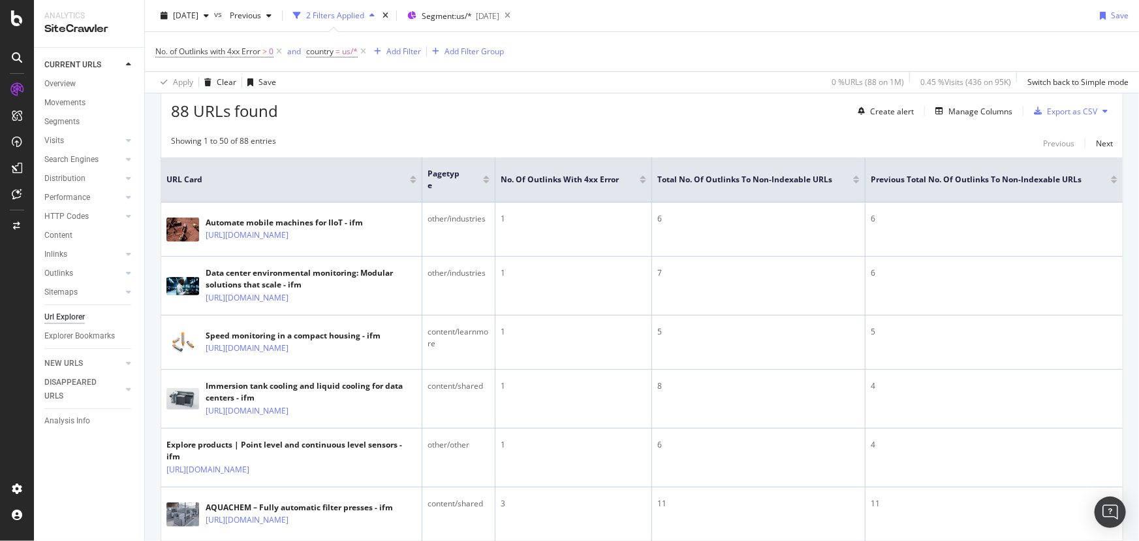
click at [414, 180] on div at bounding box center [413, 181] width 7 height 3
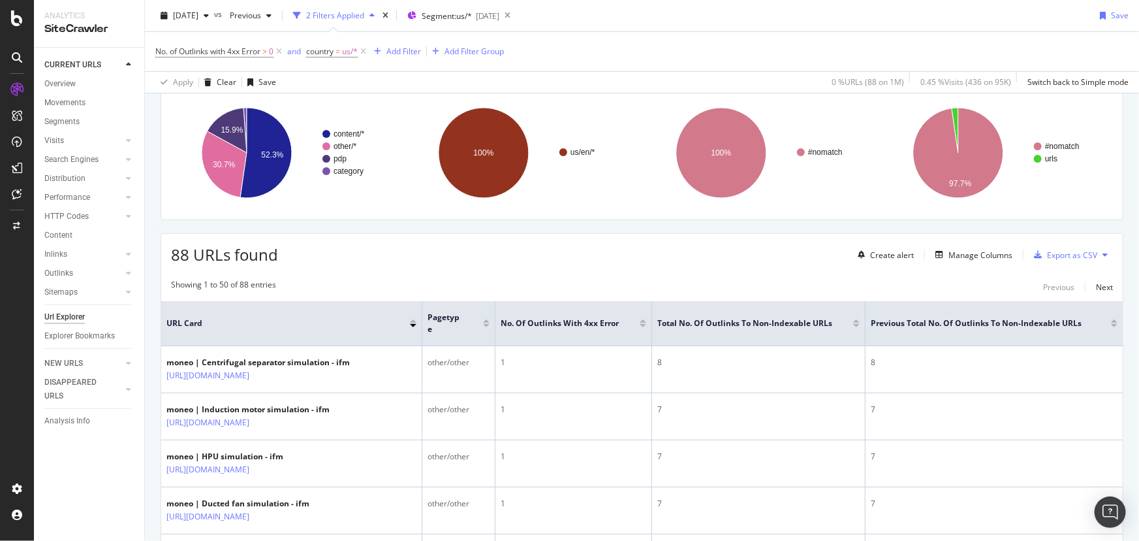
scroll to position [178, 0]
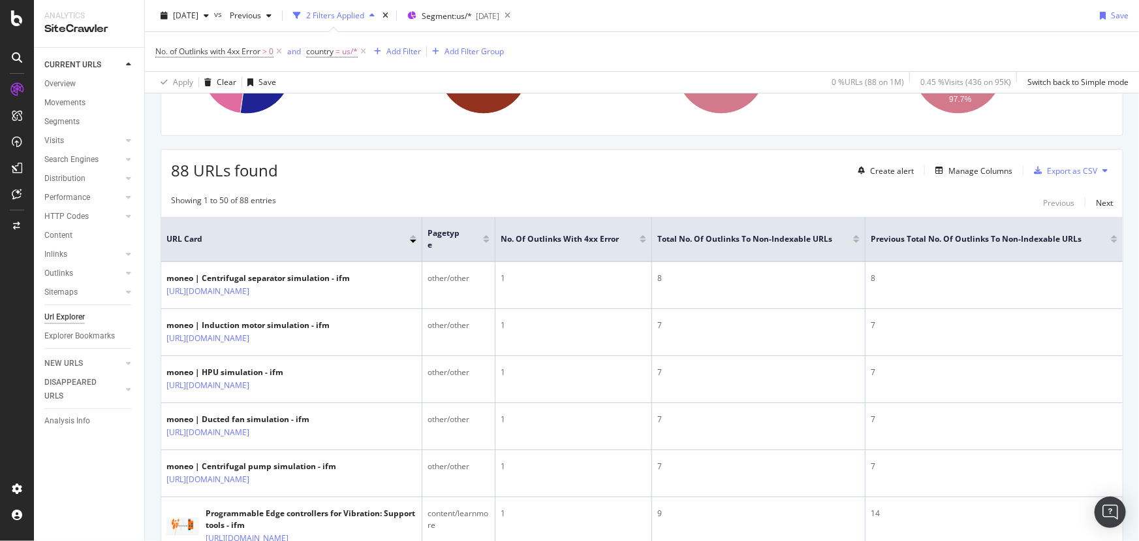
click at [641, 235] on div at bounding box center [643, 236] width 7 height 3
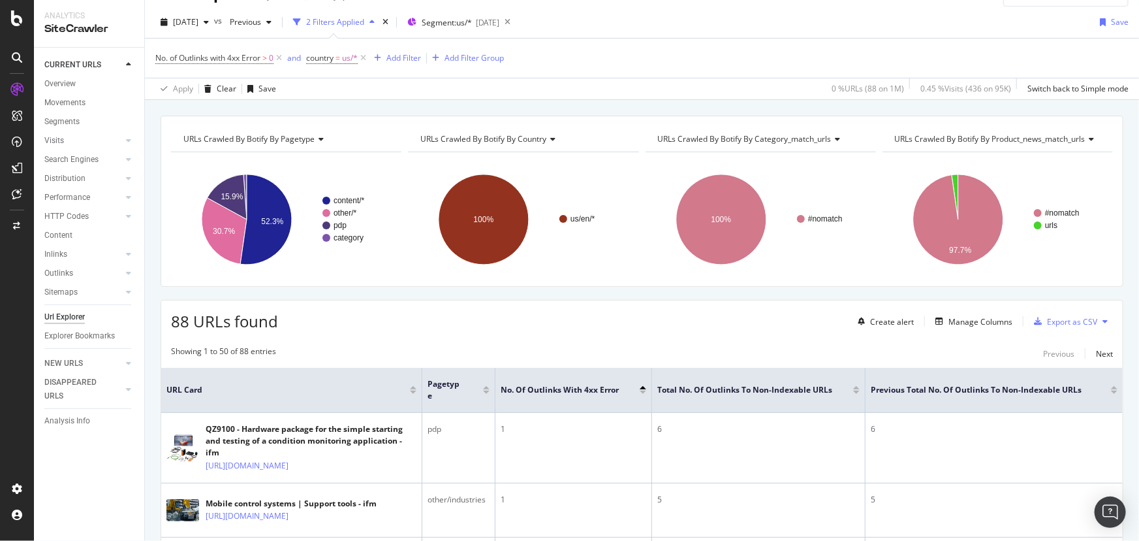
scroll to position [110, 0]
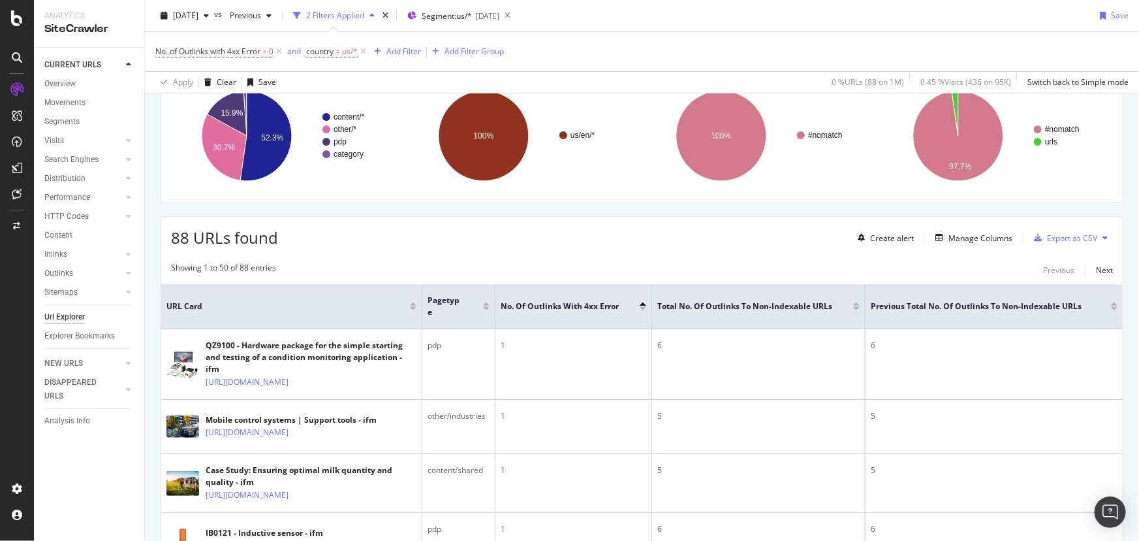
click at [641, 302] on div at bounding box center [643, 303] width 7 height 3
click at [643, 307] on div at bounding box center [643, 308] width 7 height 3
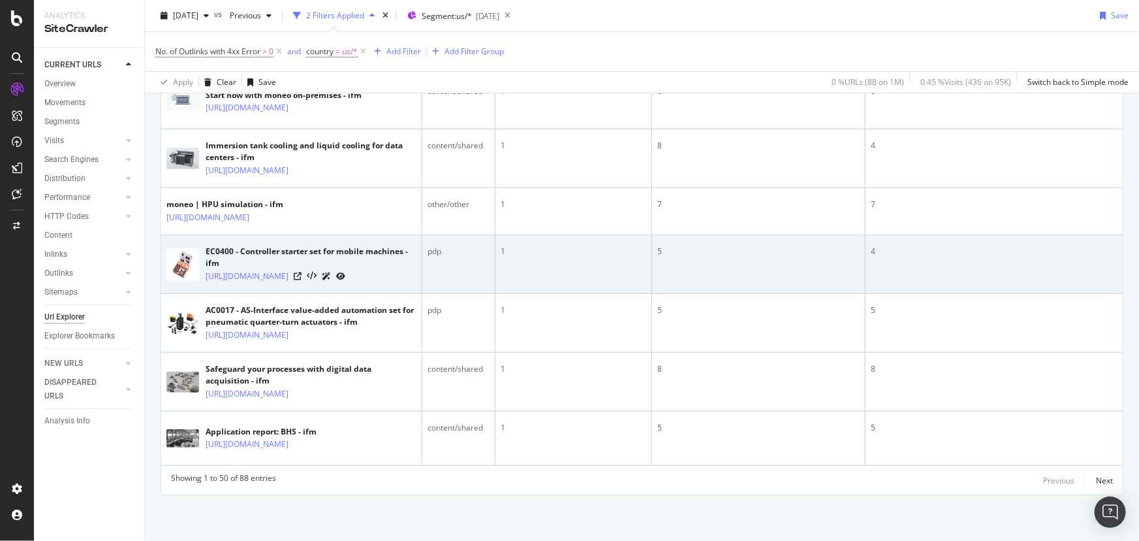
scroll to position [3322, 0]
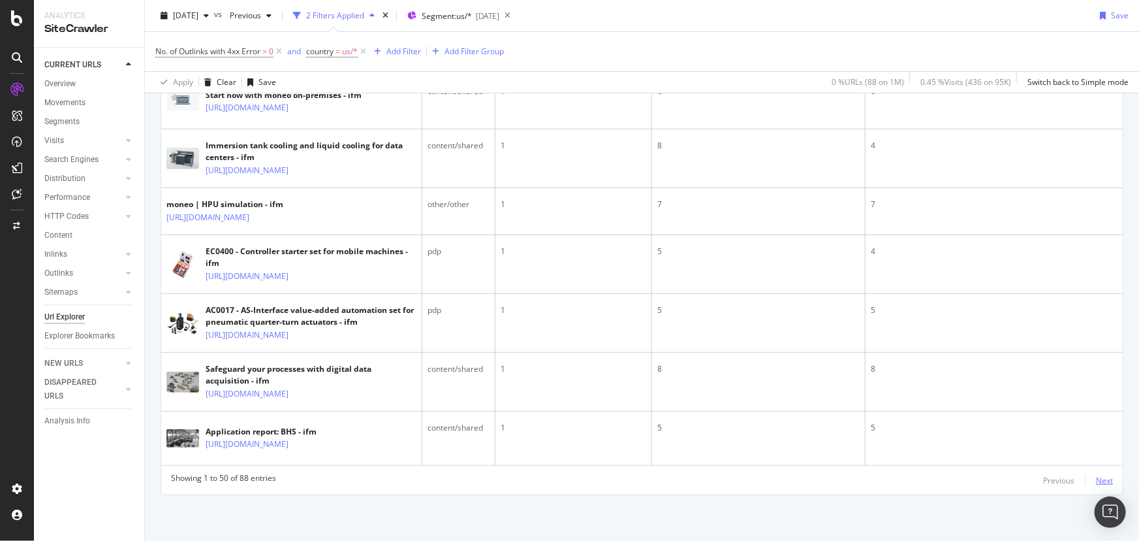
click at [749, 354] on div "Next" at bounding box center [1104, 480] width 17 height 11
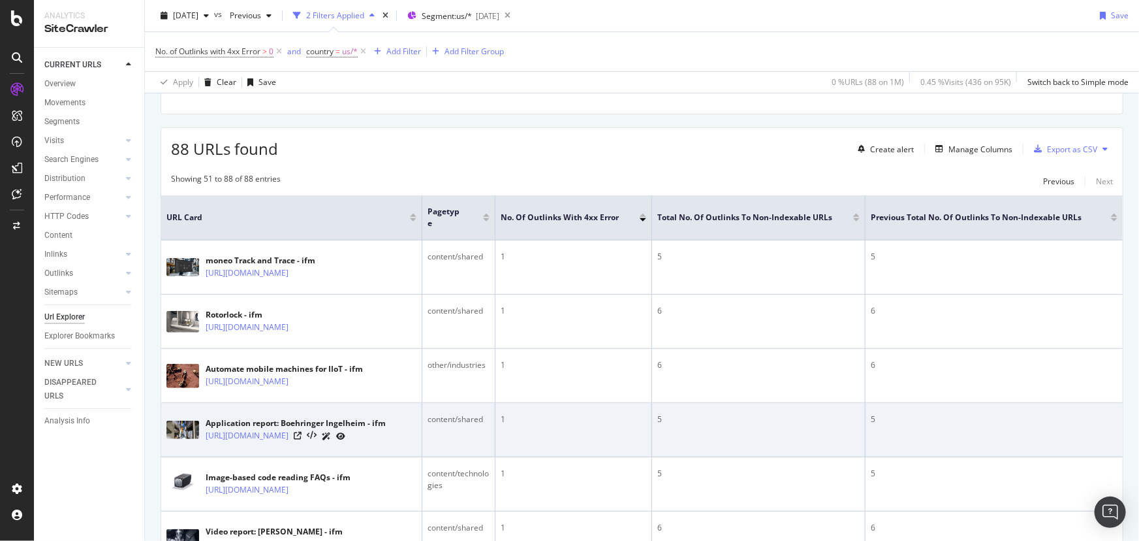
scroll to position [178, 0]
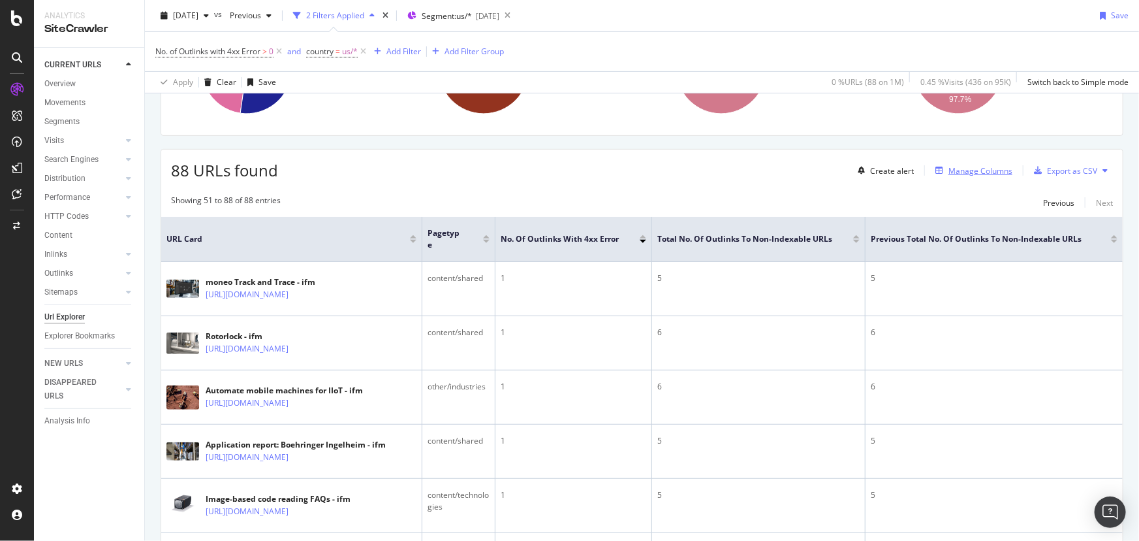
click at [749, 166] on div "Manage Columns" at bounding box center [981, 170] width 64 height 11
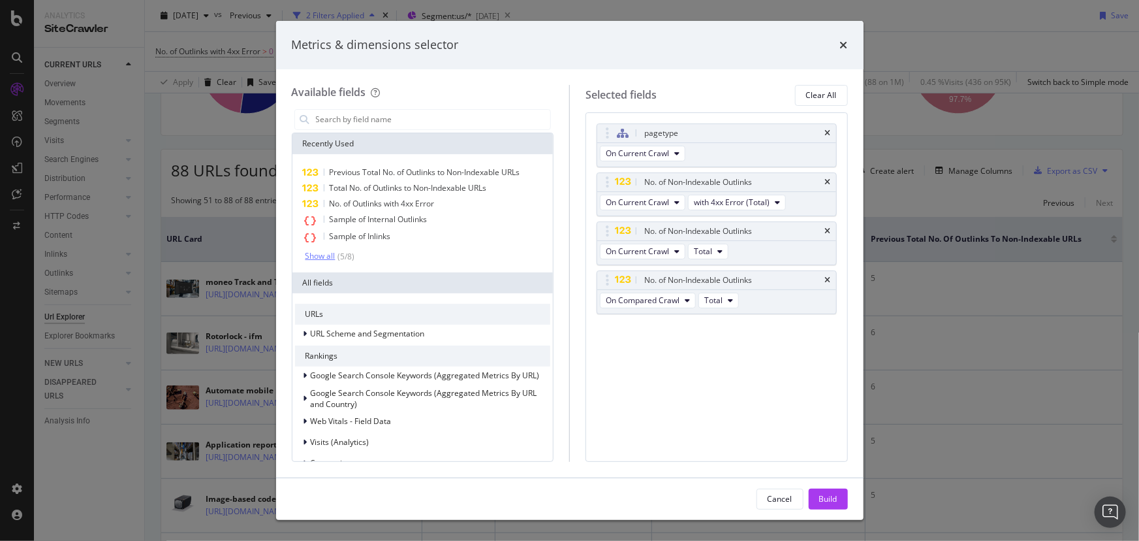
click at [315, 259] on div "Show all" at bounding box center [321, 255] width 30 height 9
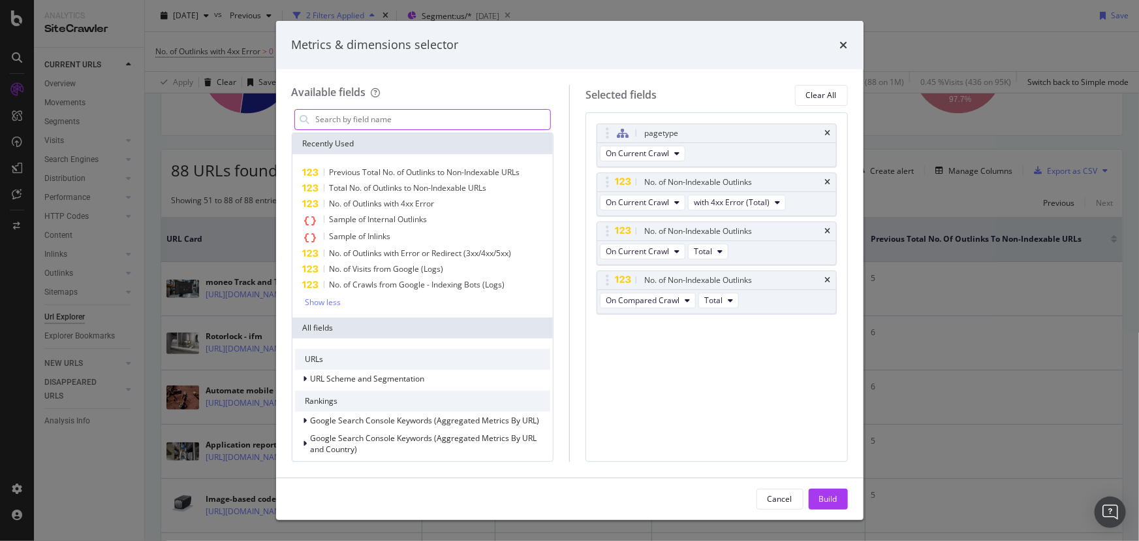
click at [324, 116] on input "modal" at bounding box center [433, 120] width 236 height 20
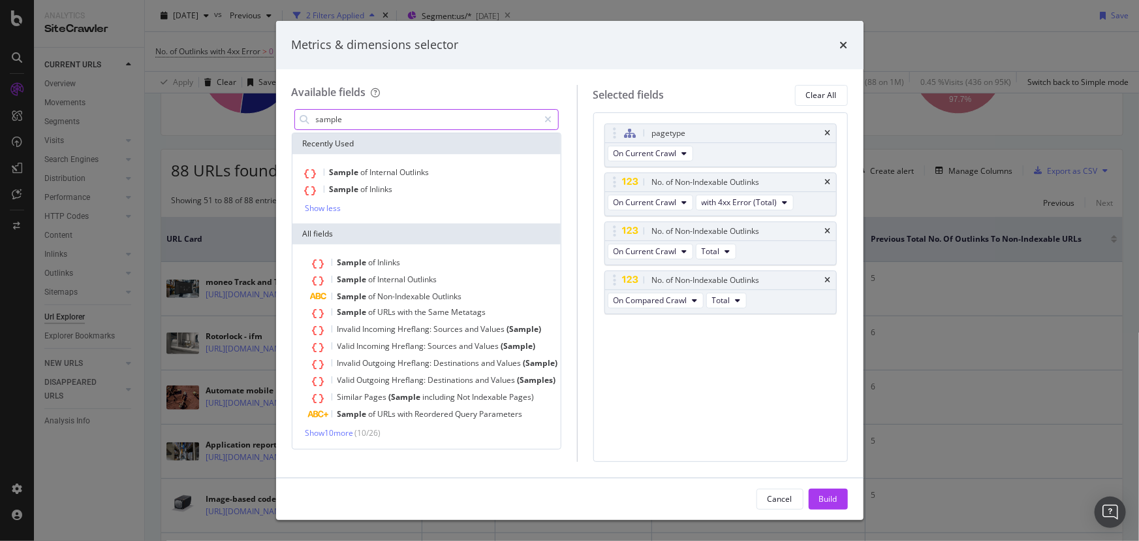
type input "sample"
click at [320, 354] on span "Show 10 more" at bounding box center [330, 432] width 48 height 11
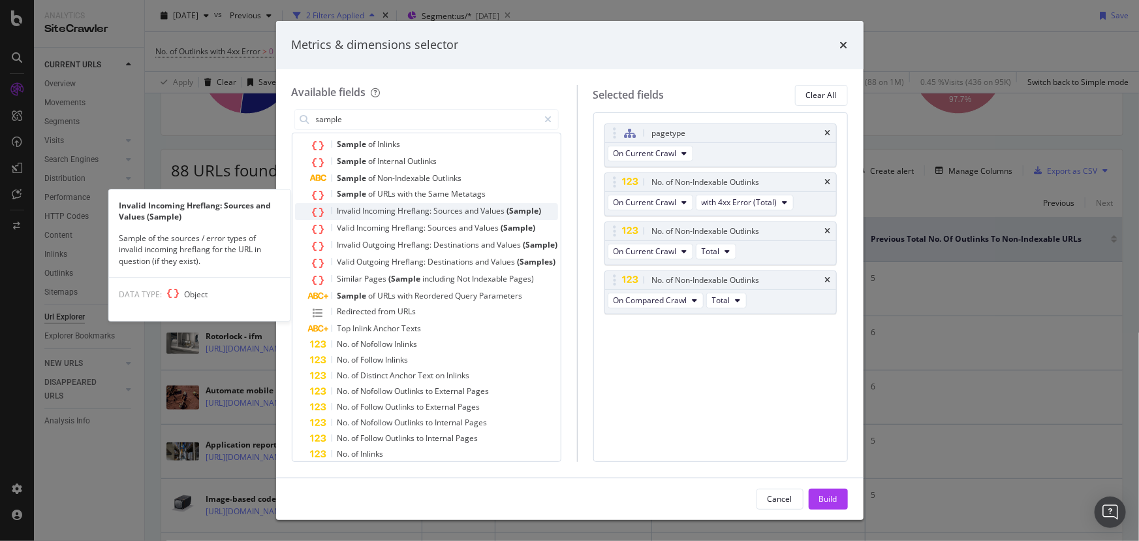
scroll to position [144, 0]
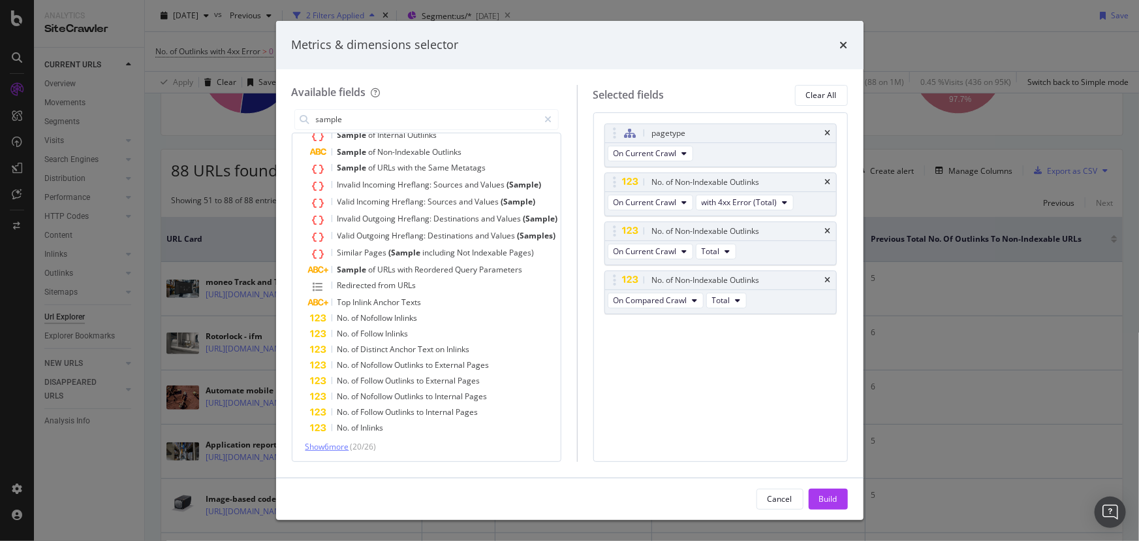
click at [316, 354] on span "Show 6 more" at bounding box center [328, 446] width 44 height 11
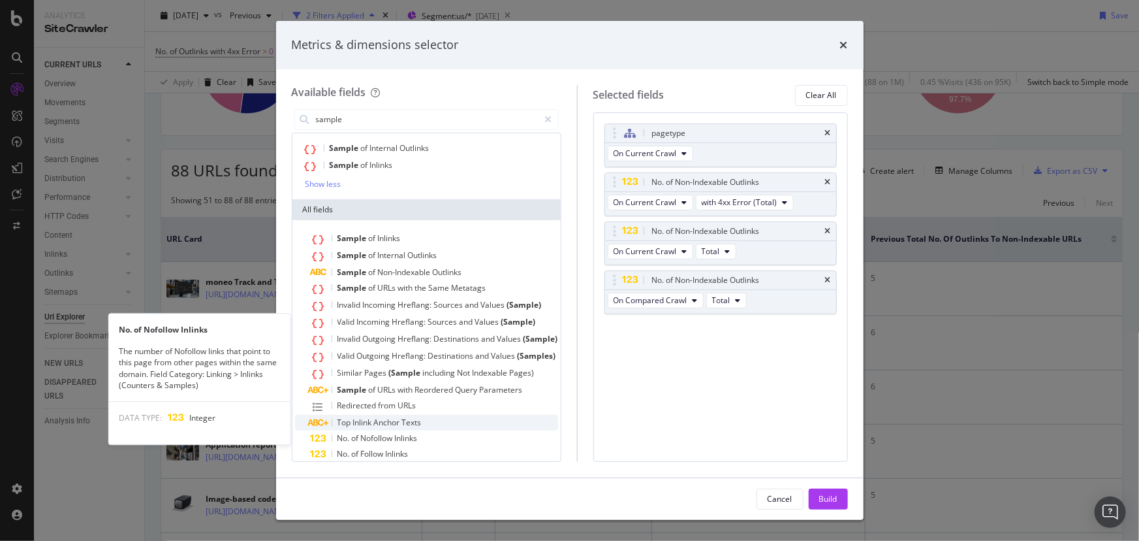
scroll to position [0, 0]
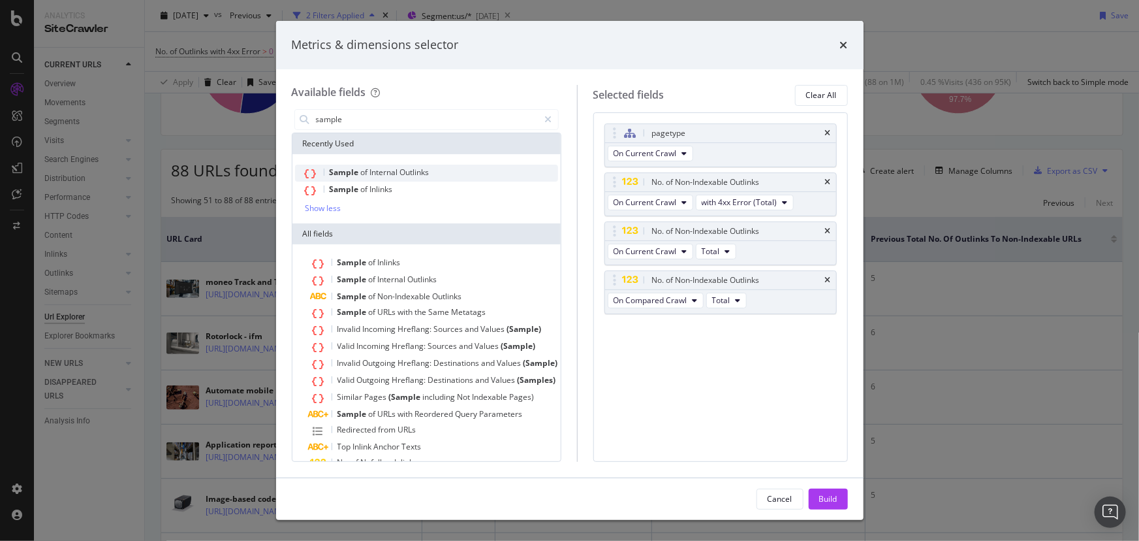
click at [373, 171] on span "Internal" at bounding box center [385, 171] width 30 height 11
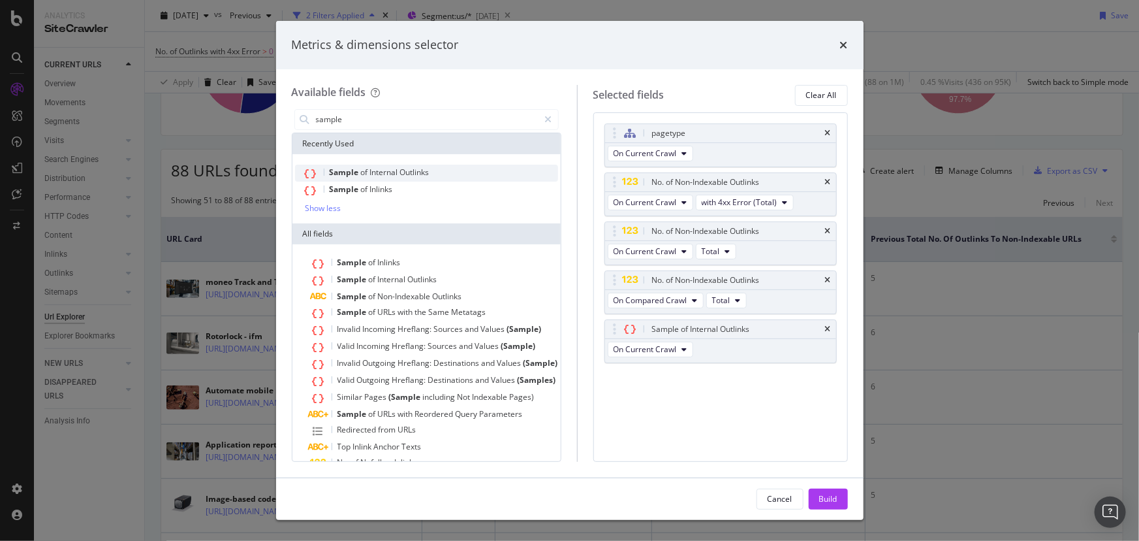
click at [388, 170] on span "Internal" at bounding box center [385, 171] width 30 height 11
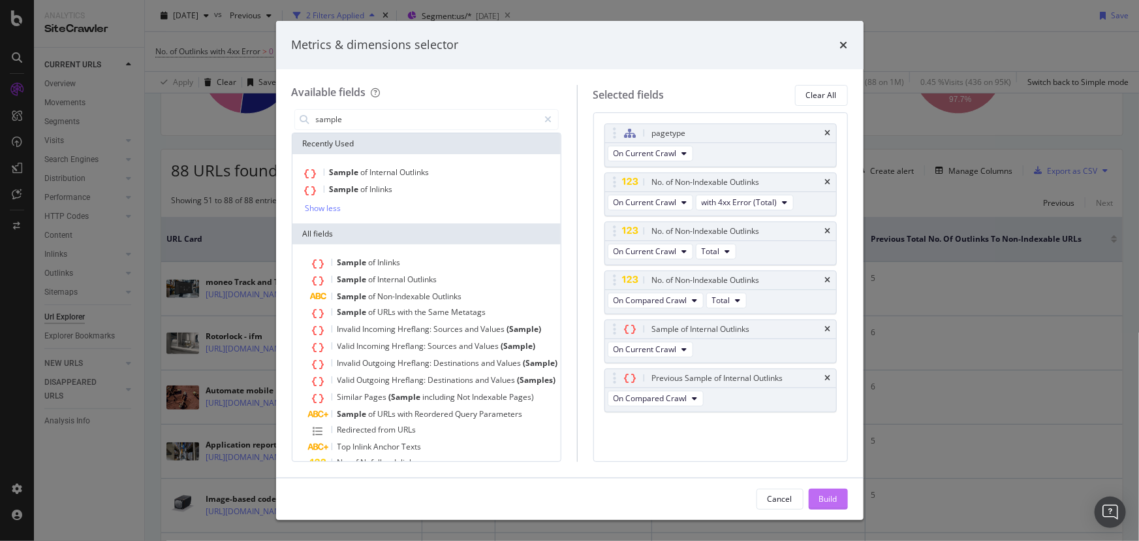
click at [749, 354] on button "Build" at bounding box center [828, 498] width 39 height 21
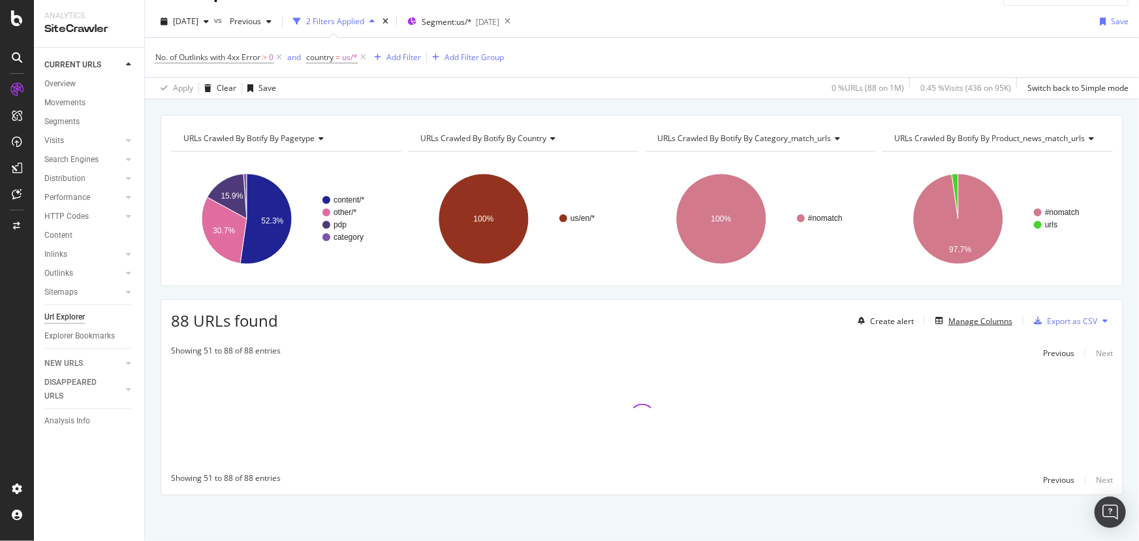
scroll to position [27, 0]
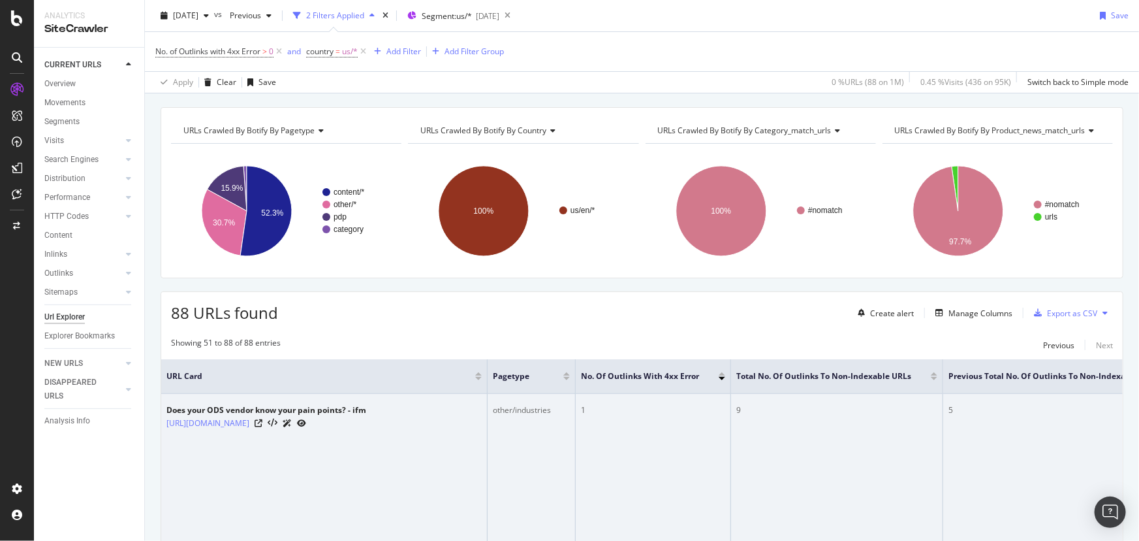
scroll to position [59, 0]
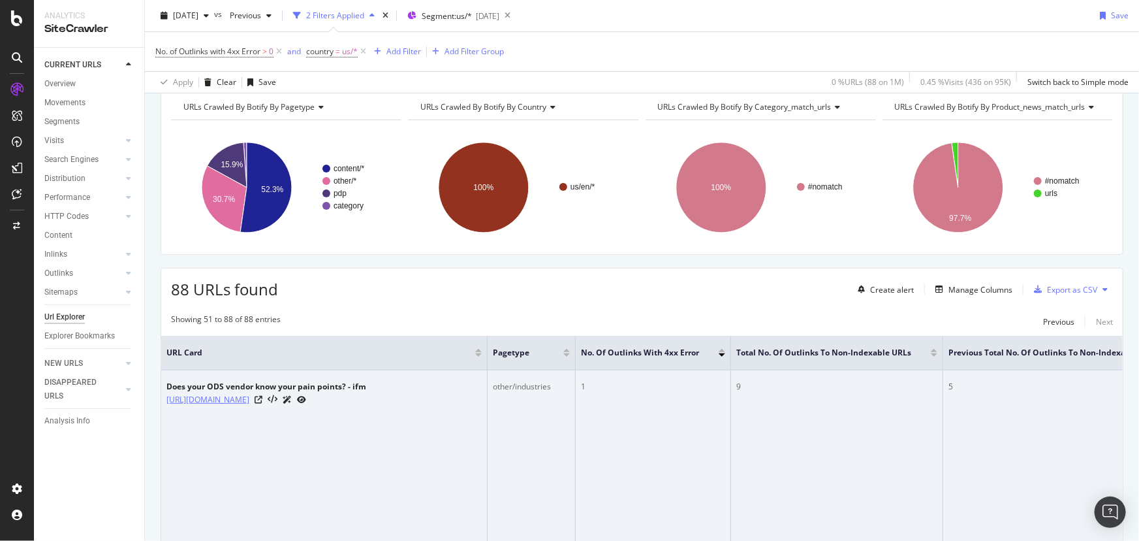
click at [233, 405] on link "[URL][DOMAIN_NAME]" at bounding box center [207, 399] width 83 height 13
click at [262, 403] on icon at bounding box center [259, 400] width 8 height 8
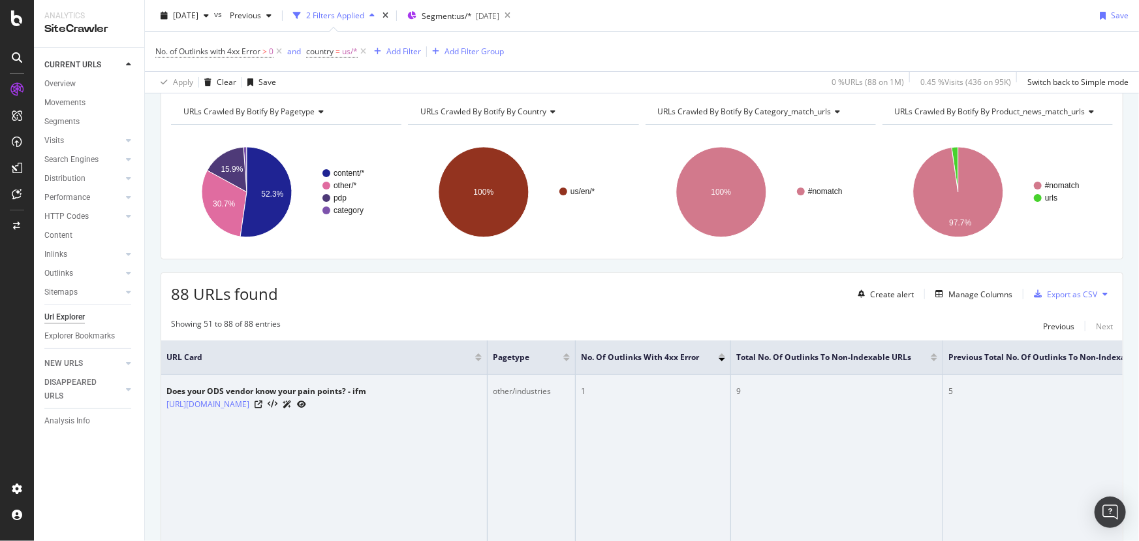
scroll to position [0, 0]
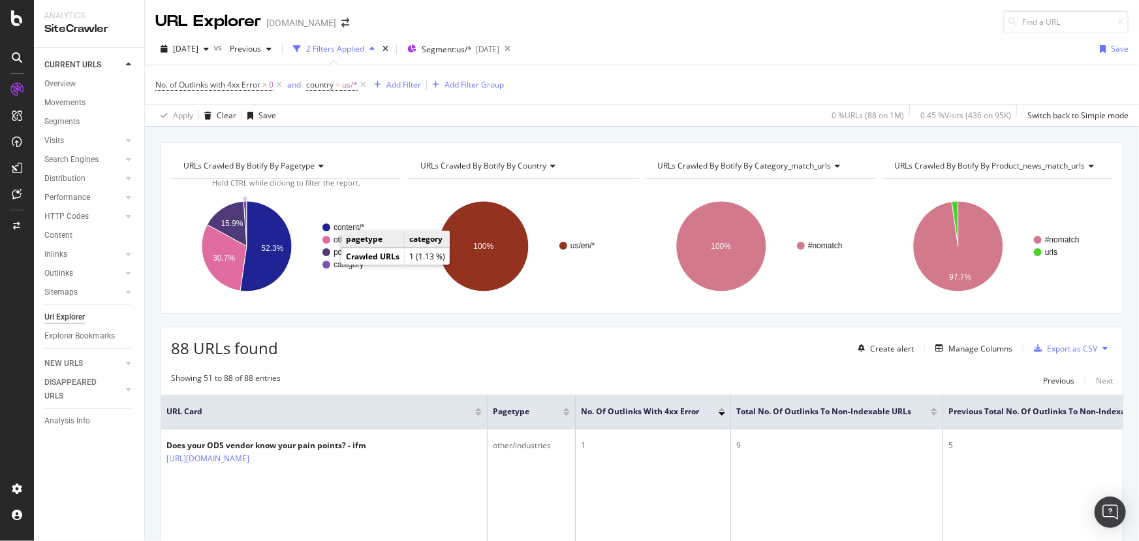
click at [328, 268] on rect "A chart." at bounding box center [356, 264] width 66 height 8
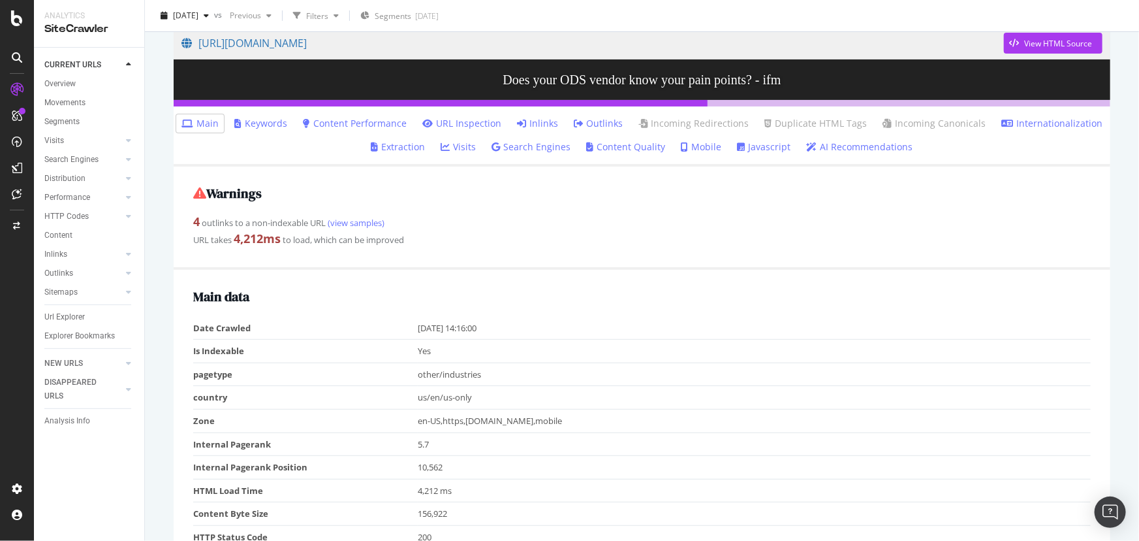
scroll to position [112, 0]
click at [366, 222] on link "(view samples)" at bounding box center [355, 223] width 59 height 12
